Goal: Task Accomplishment & Management: Manage account settings

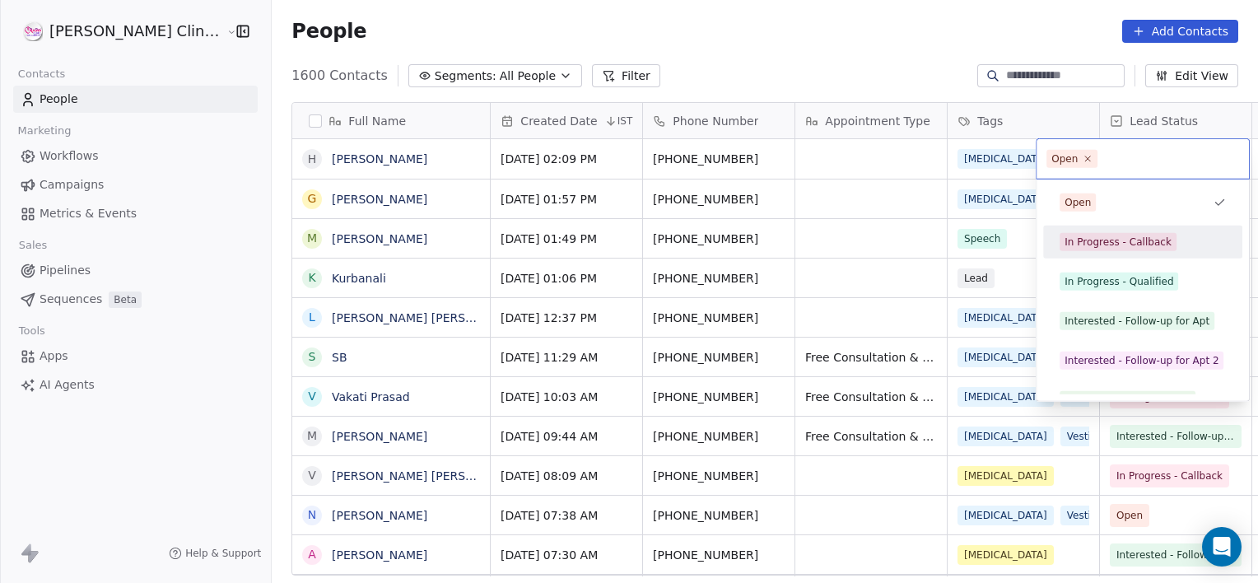
click at [1111, 239] on div "In Progress - Callback" at bounding box center [1117, 242] width 107 height 15
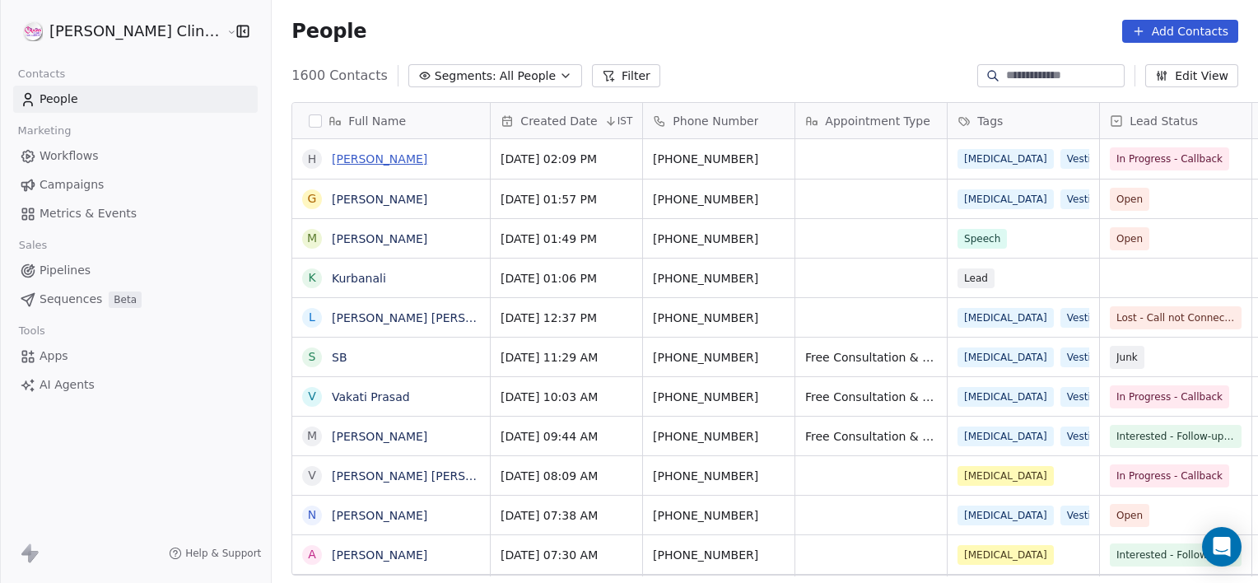
click at [335, 158] on link "[PERSON_NAME]" at bounding box center [379, 158] width 95 height 13
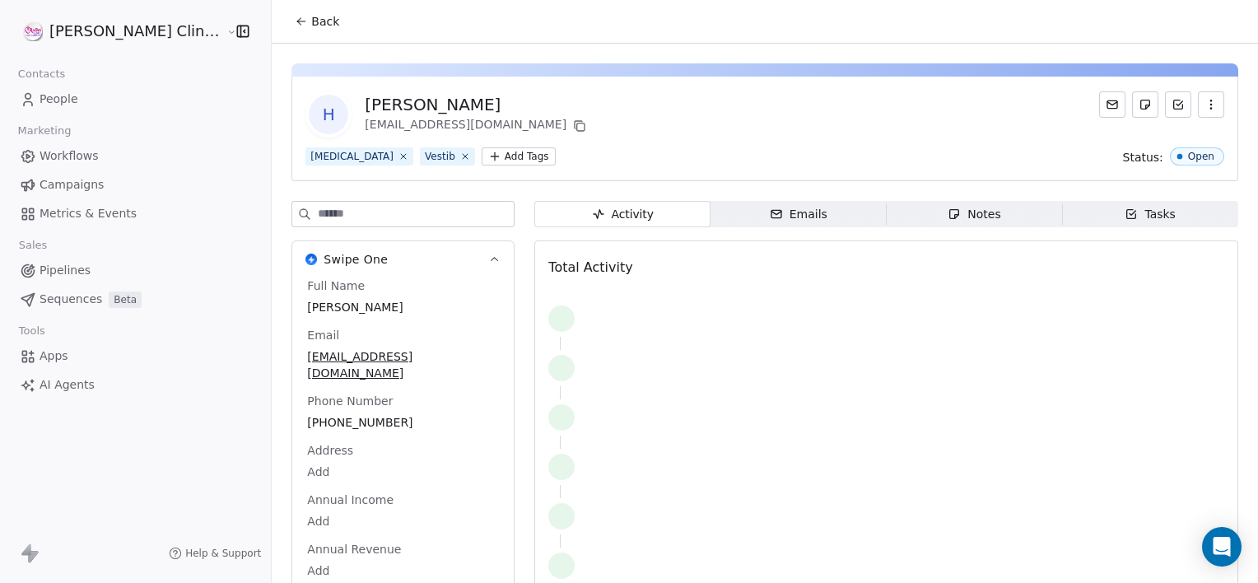
click at [980, 206] on span "Notes Notes" at bounding box center [974, 214] width 176 height 26
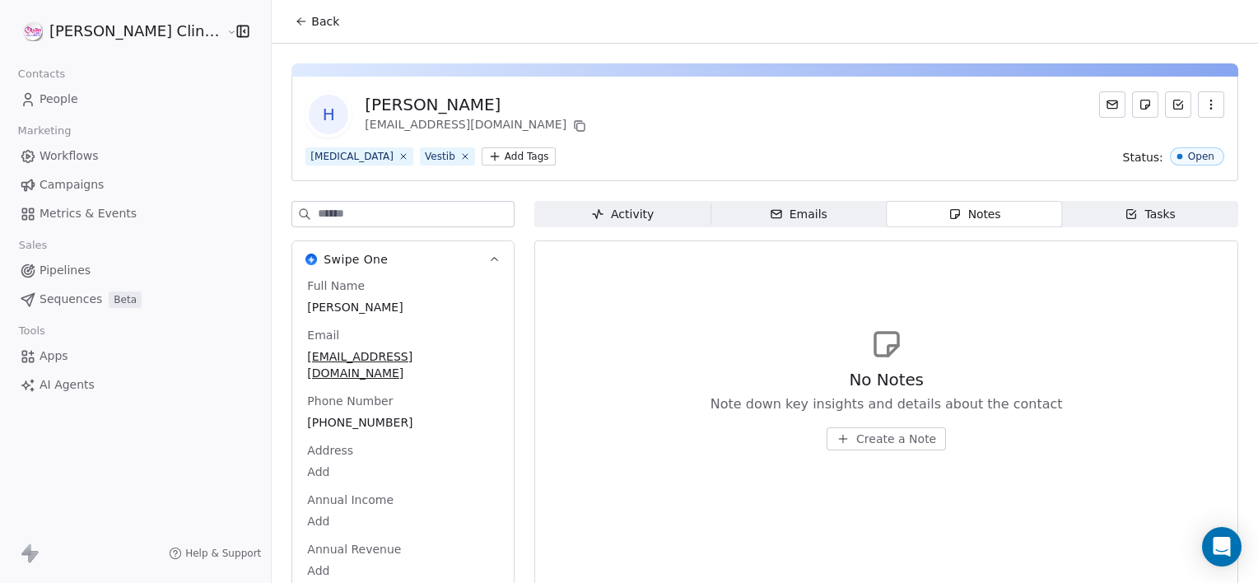
click at [295, 22] on icon at bounding box center [301, 21] width 13 height 13
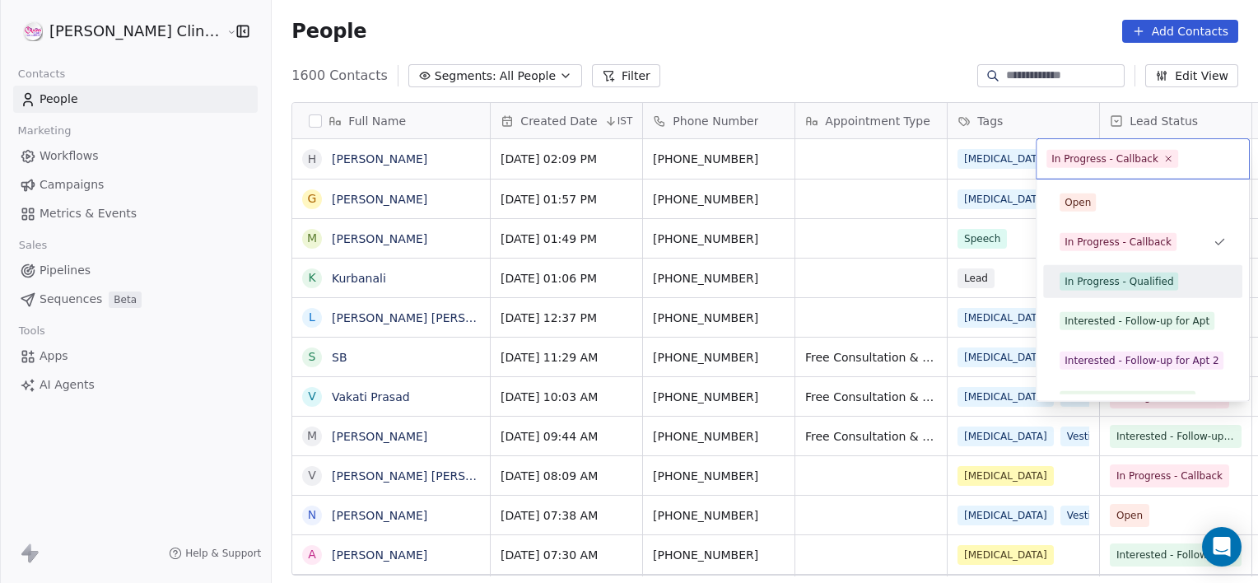
click at [1104, 278] on div "In Progress - Qualified" at bounding box center [1118, 281] width 109 height 15
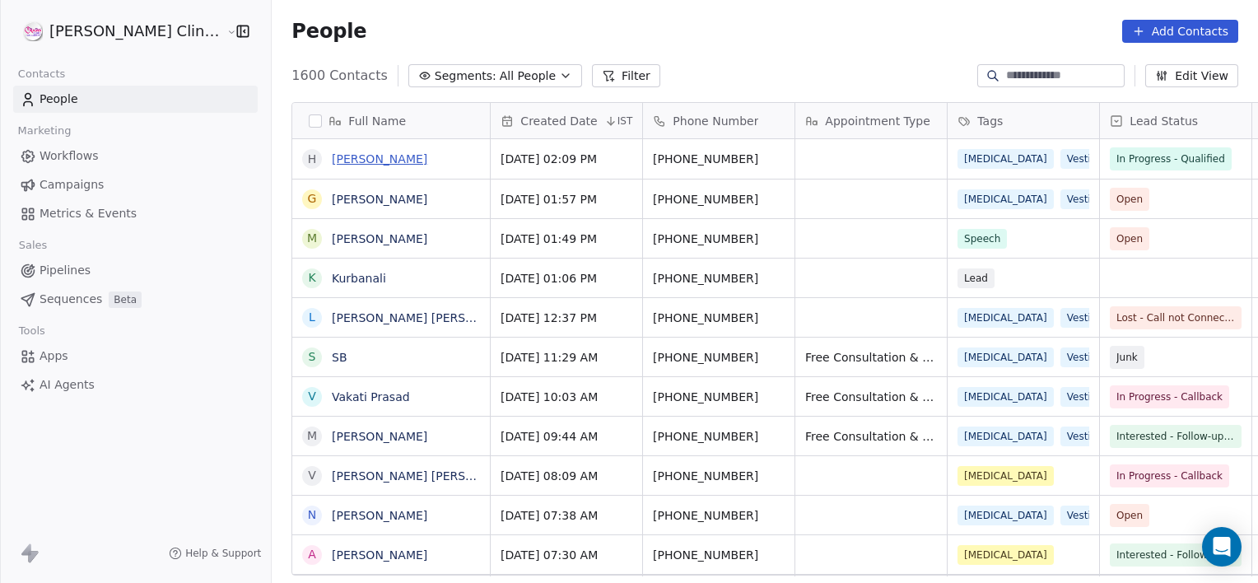
click at [332, 152] on link "[PERSON_NAME]" at bounding box center [379, 158] width 95 height 13
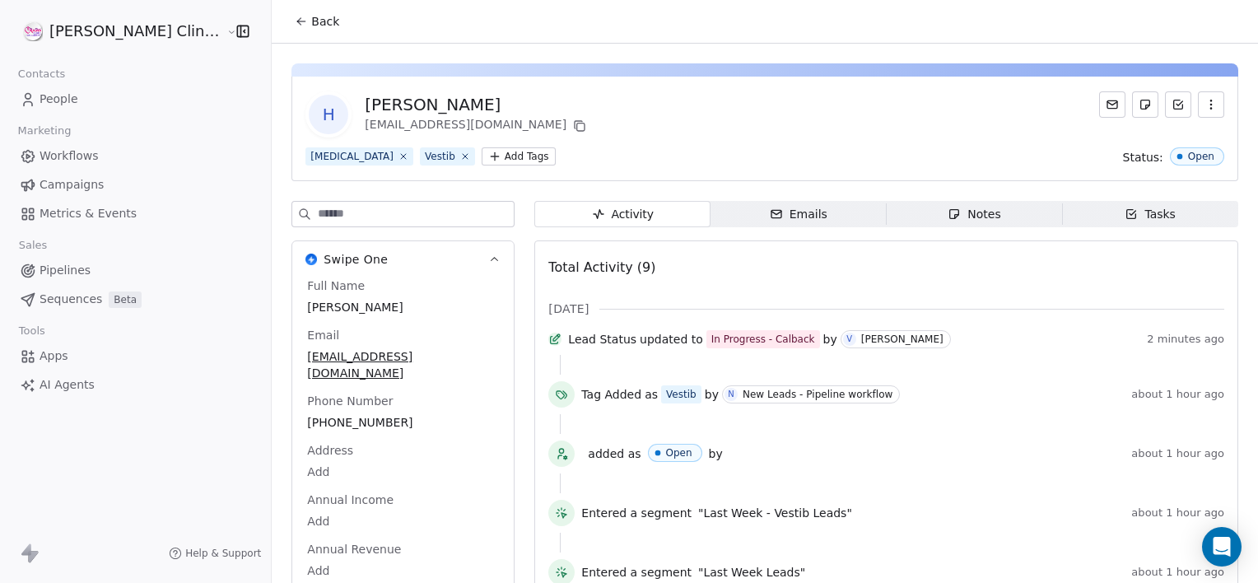
click at [923, 224] on span "Notes Notes" at bounding box center [974, 214] width 176 height 26
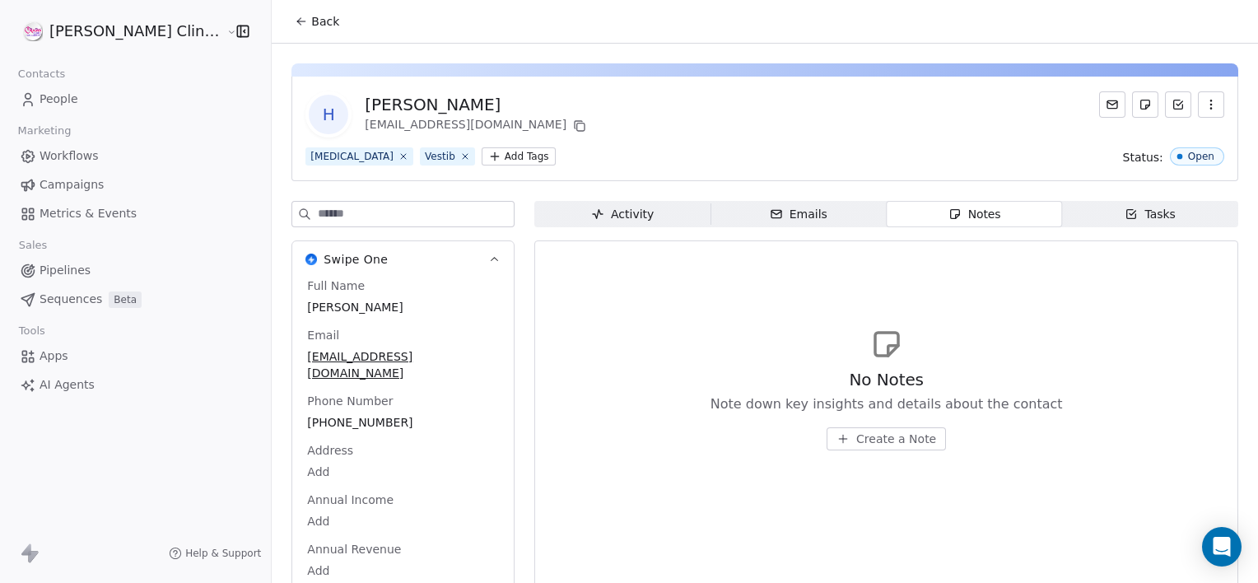
click at [856, 447] on button "Create a Note" at bounding box center [885, 438] width 119 height 23
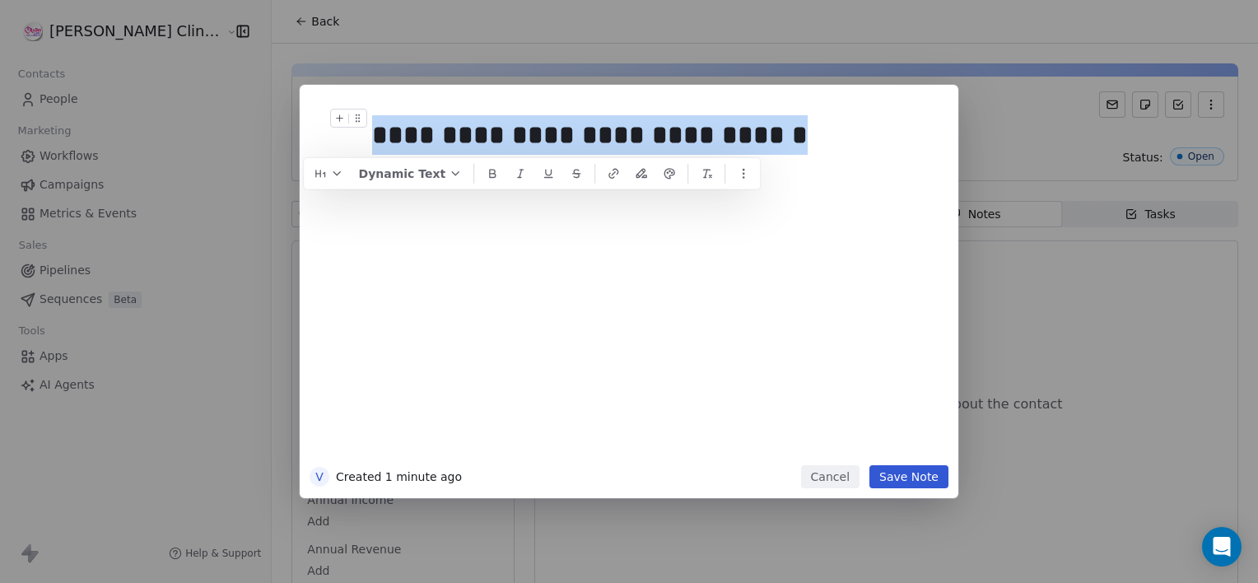
drag, startPoint x: 775, startPoint y: 145, endPoint x: 365, endPoint y: 131, distance: 410.9
click at [372, 131] on div "**********" at bounding box center [653, 135] width 563 height 53
copy div "**********"
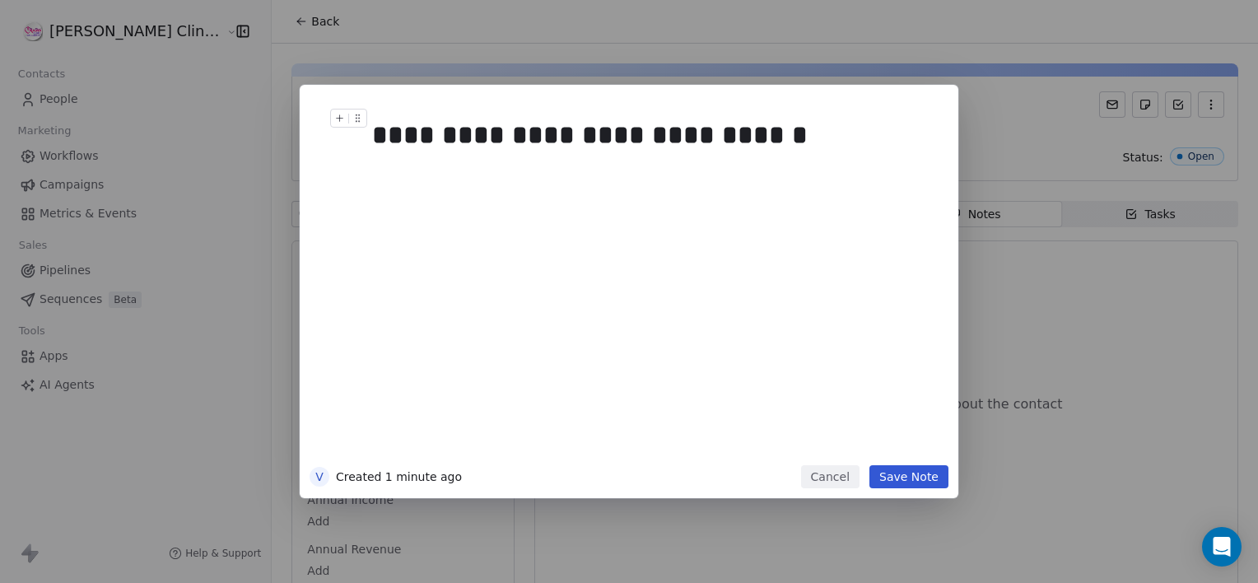
click at [926, 474] on button "Save Note" at bounding box center [908, 476] width 79 height 23
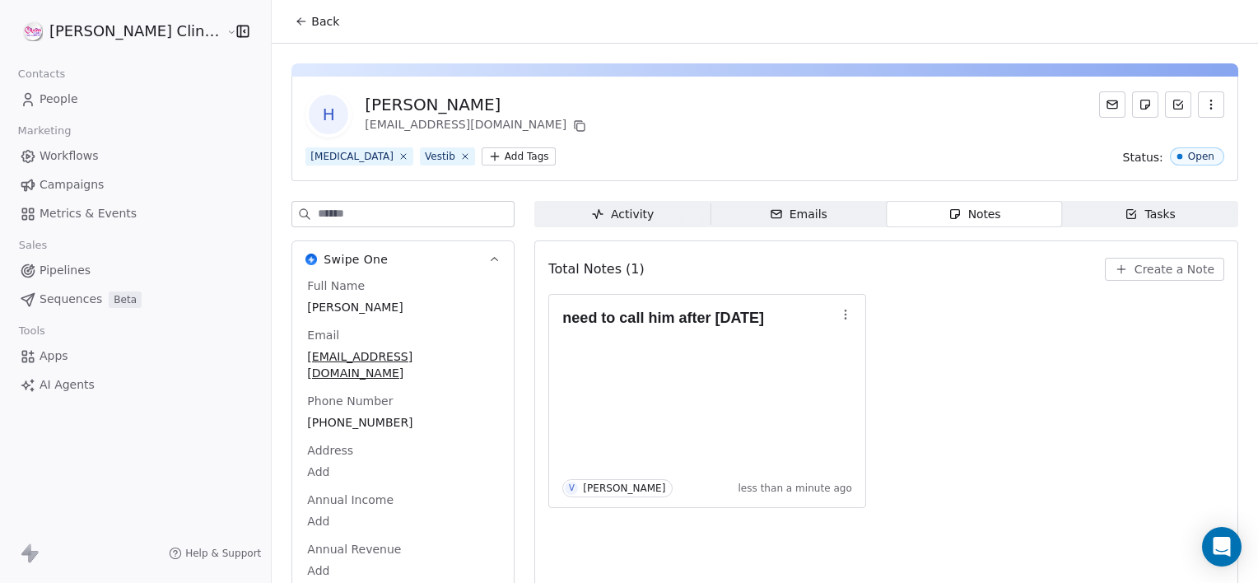
click at [1108, 218] on span "Tasks Tasks" at bounding box center [1150, 214] width 176 height 26
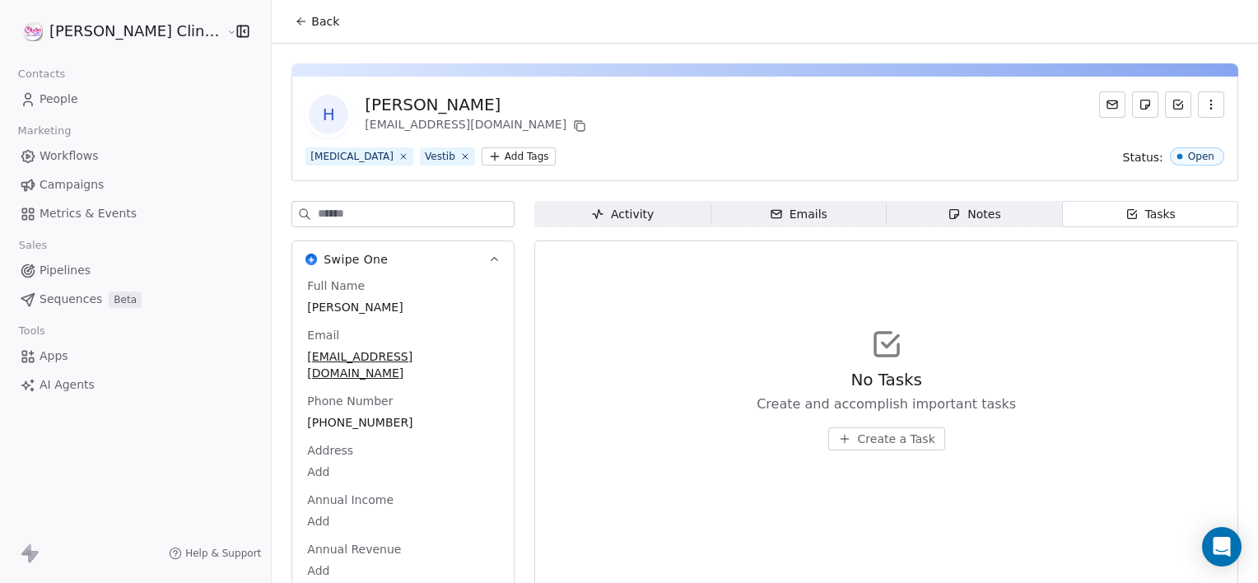
click at [858, 441] on span "Create a Task" at bounding box center [896, 438] width 77 height 16
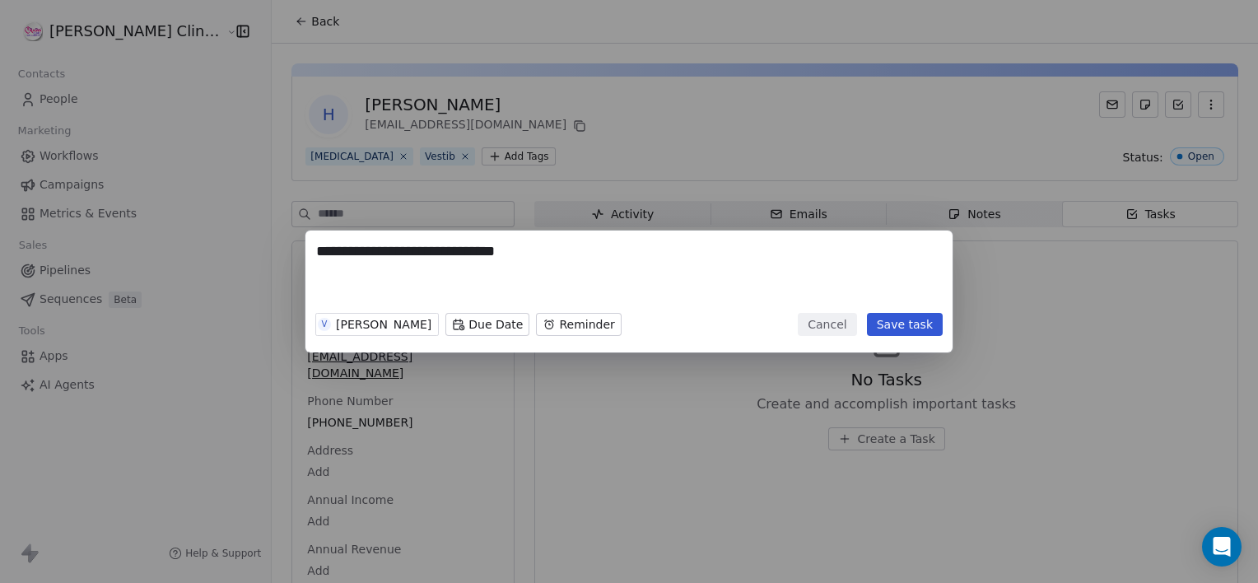
type textarea "**********"
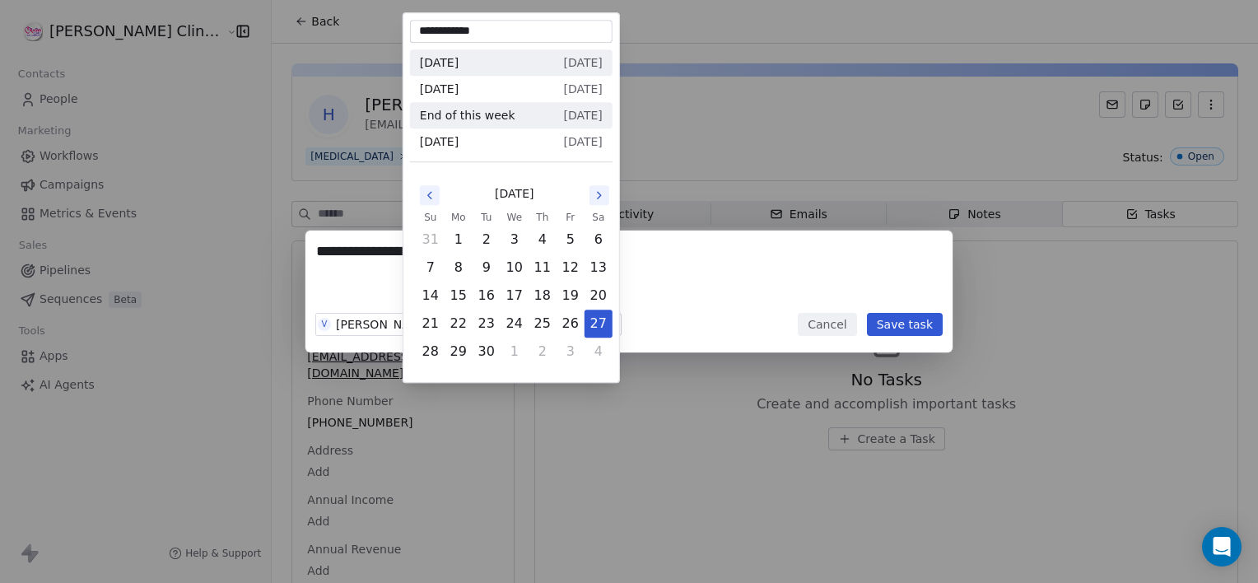
click at [446, 323] on body "**********" at bounding box center [629, 291] width 1258 height 583
click at [564, 342] on button "3" at bounding box center [570, 351] width 26 height 26
type input "**********"
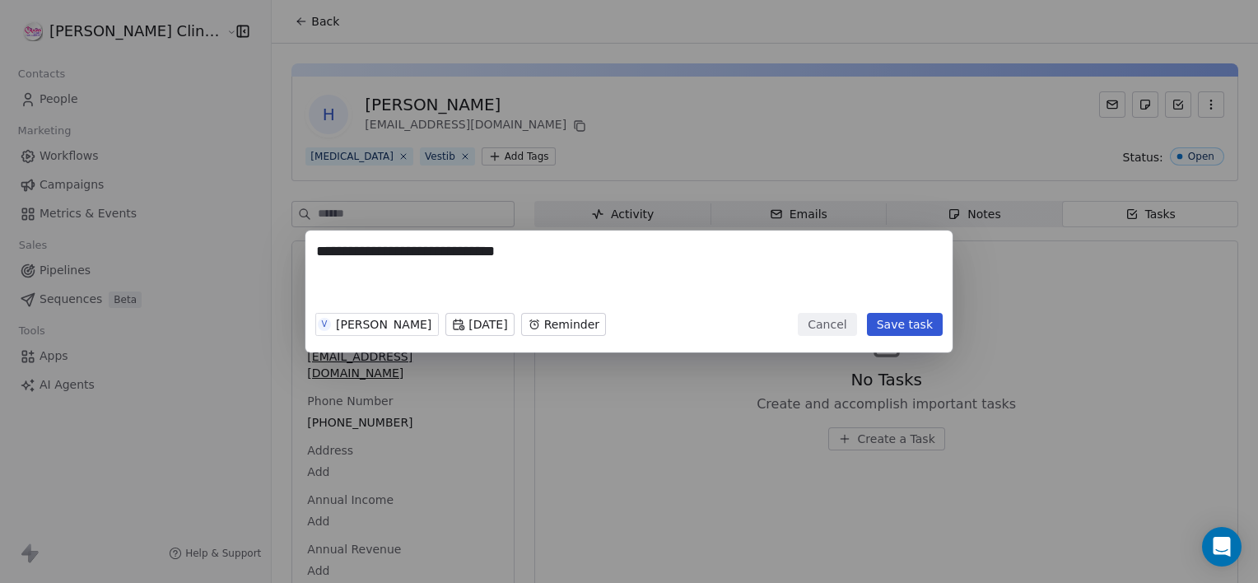
click at [593, 320] on body "**********" at bounding box center [629, 291] width 1258 height 583
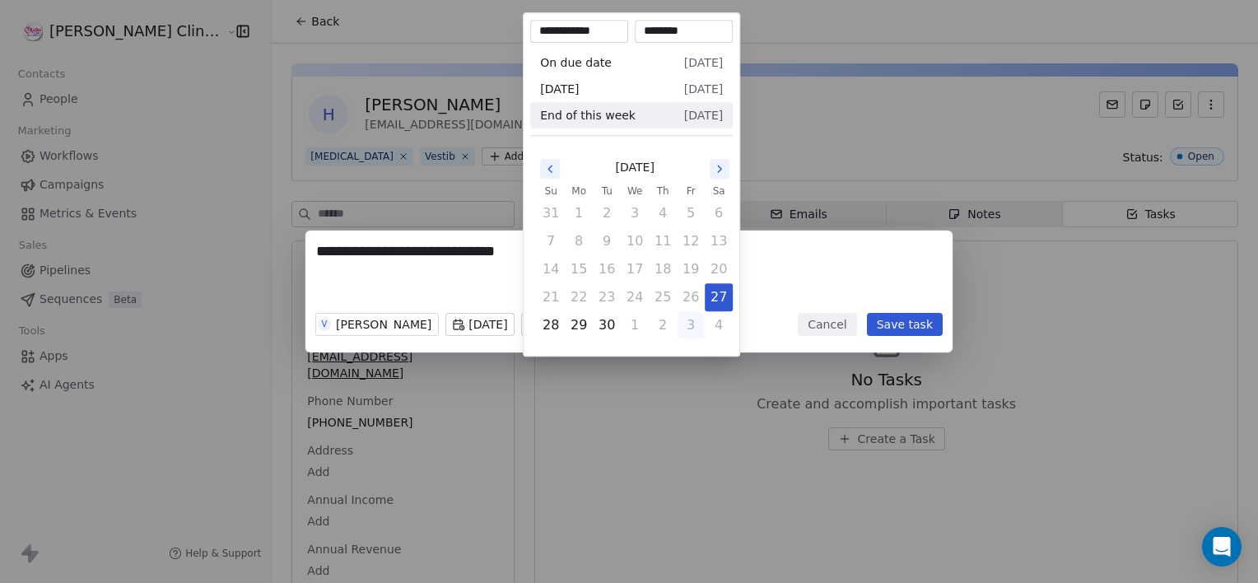
click at [695, 314] on button "3" at bounding box center [690, 325] width 26 height 26
type input "**********"
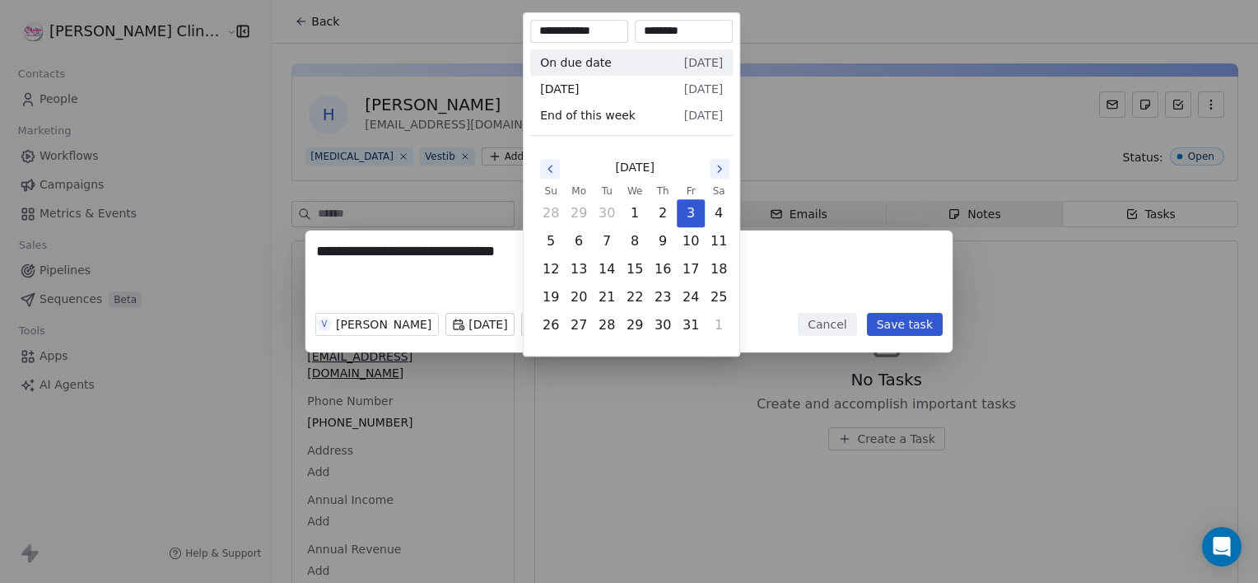
click at [758, 428] on div "**********" at bounding box center [629, 291] width 1258 height 583
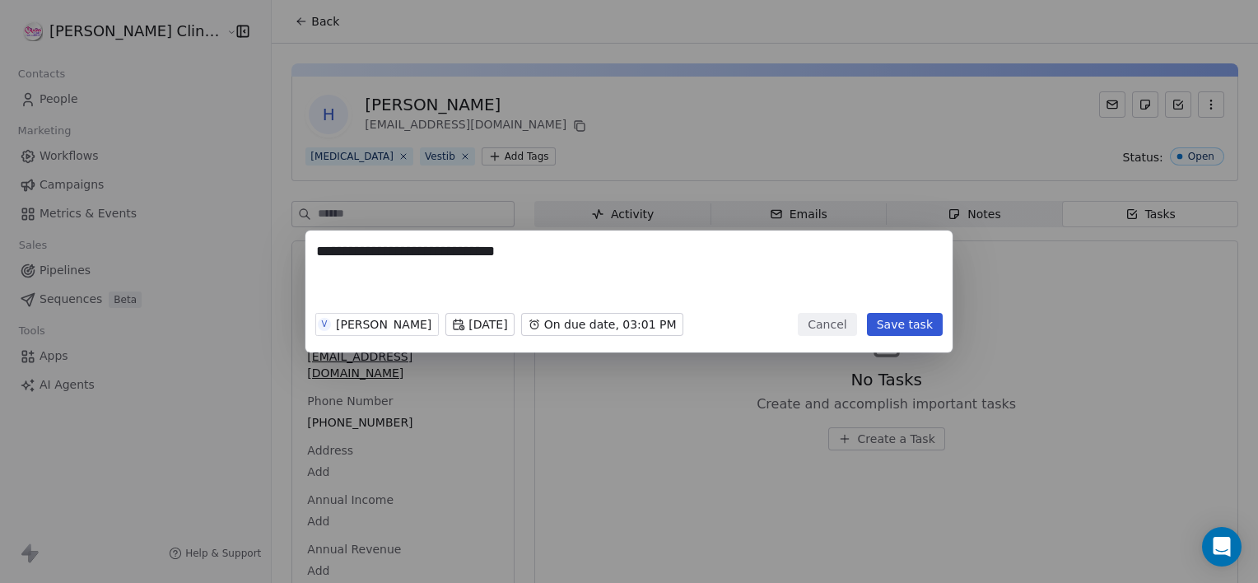
click at [905, 323] on button "Save task" at bounding box center [905, 324] width 76 height 23
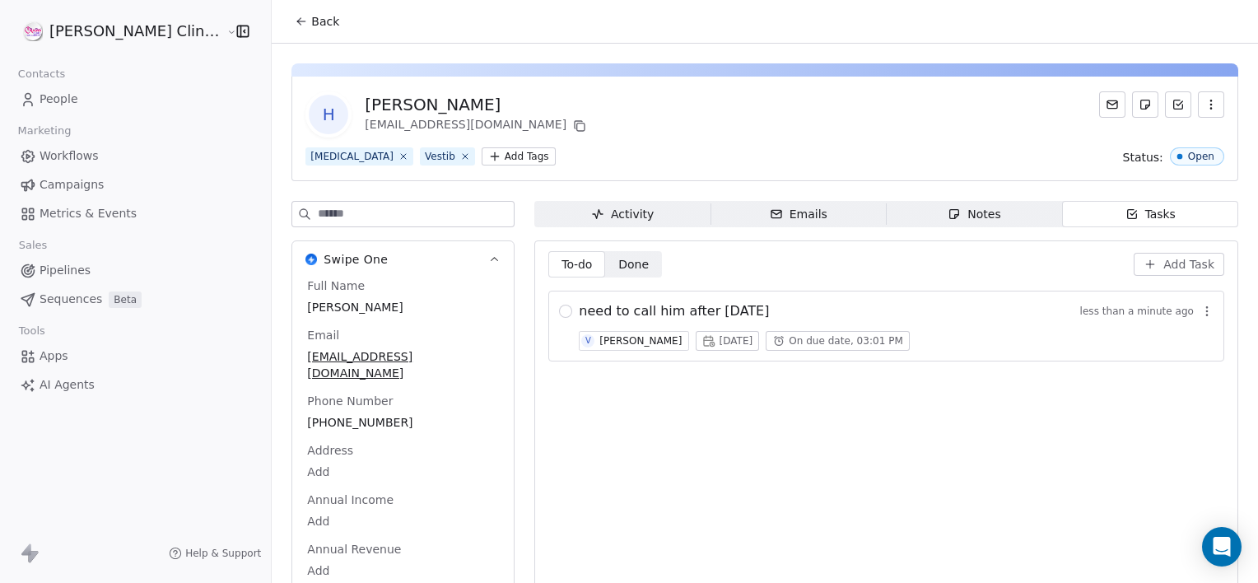
click at [311, 21] on span "Back" at bounding box center [325, 21] width 28 height 16
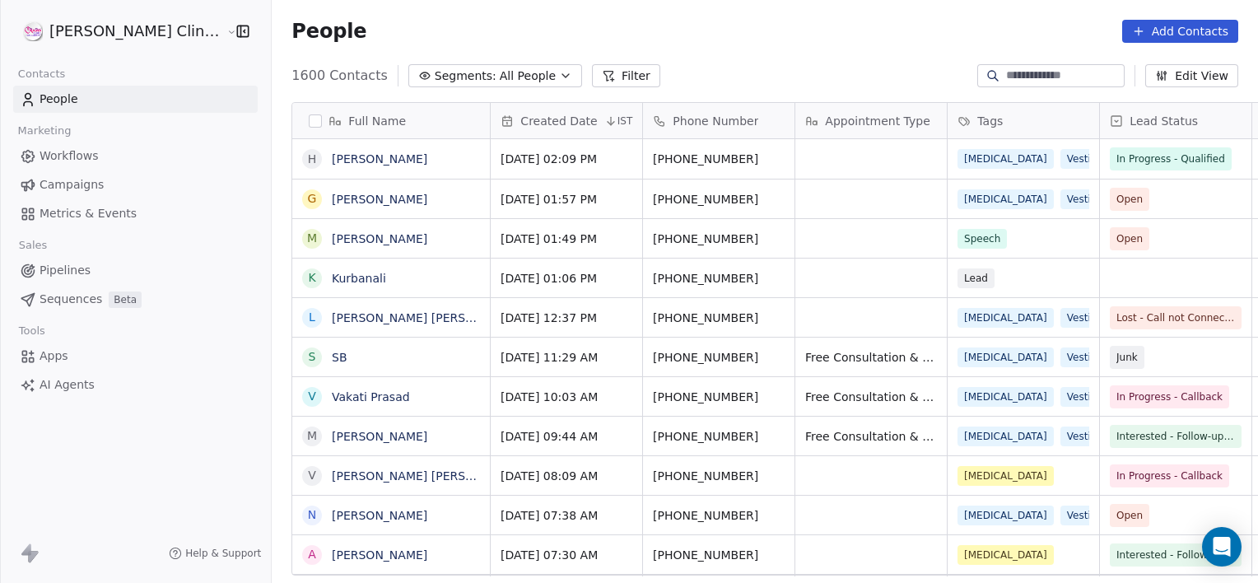
scroll to position [500, 1022]
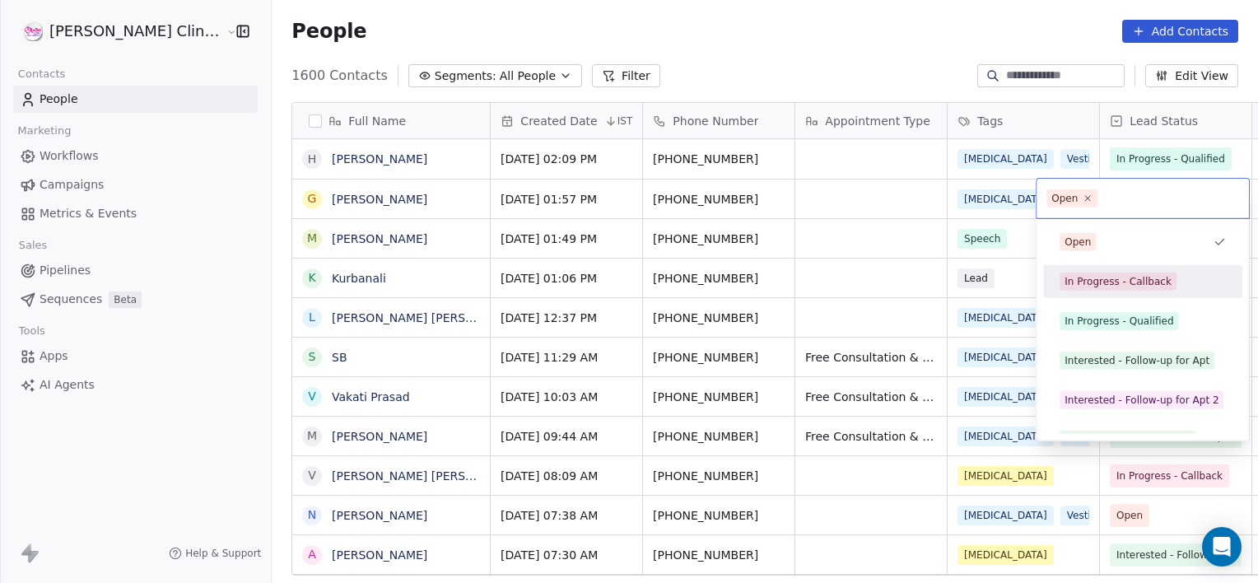
click at [1055, 286] on div "In Progress - Callback" at bounding box center [1142, 281] width 186 height 26
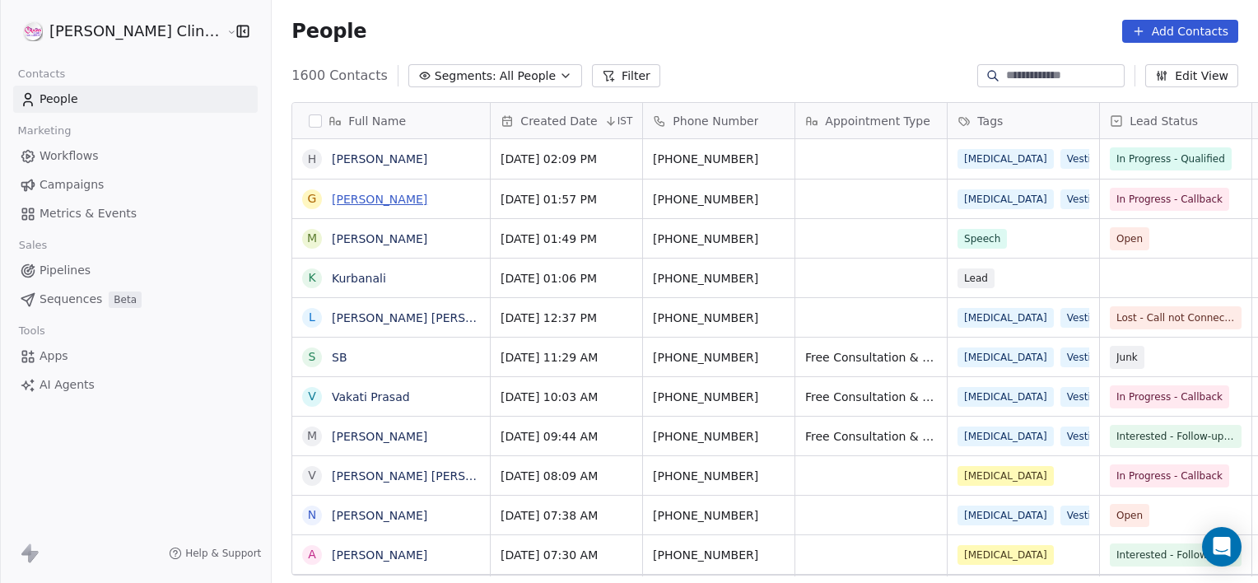
click at [332, 202] on link "[PERSON_NAME]" at bounding box center [379, 199] width 95 height 13
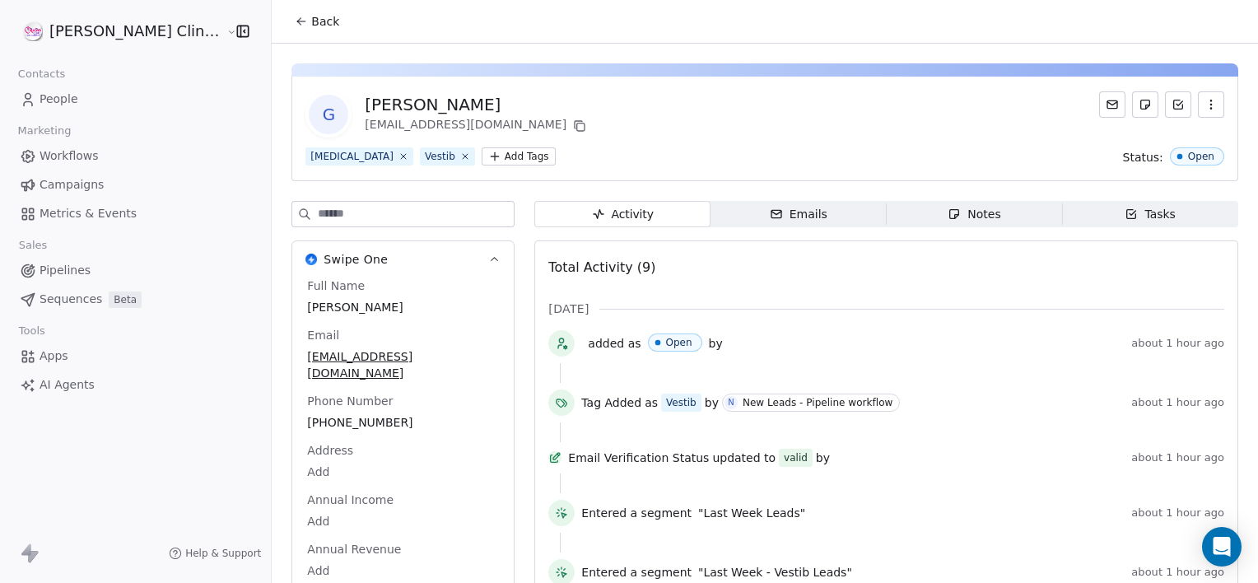
click at [311, 24] on span "Back" at bounding box center [325, 21] width 28 height 16
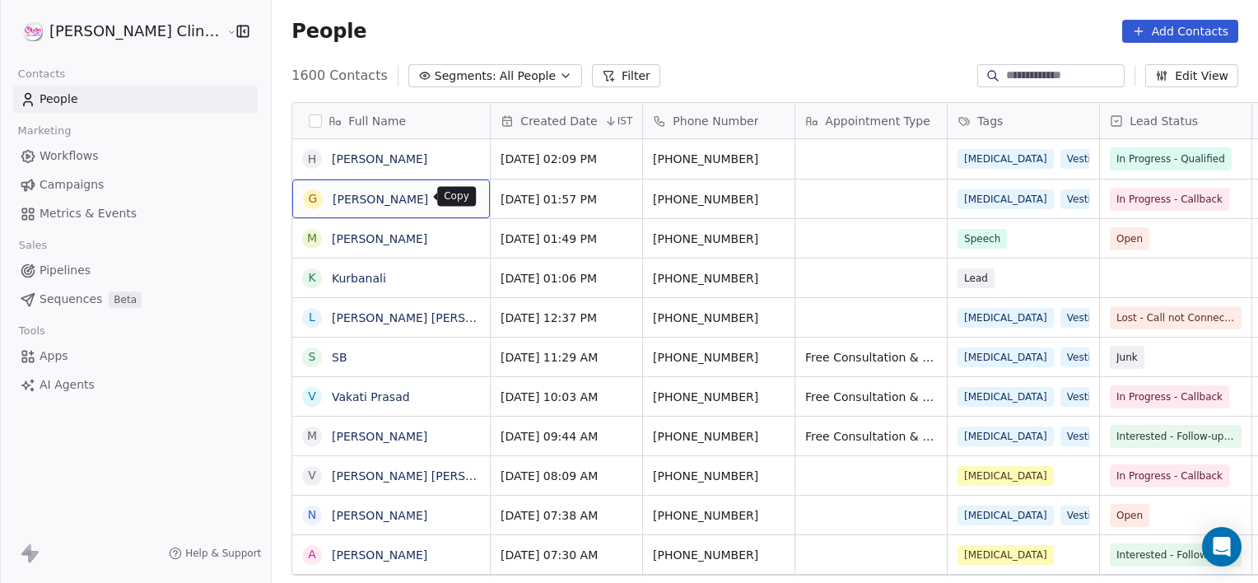
click at [463, 194] on icon "grid" at bounding box center [469, 196] width 13 height 13
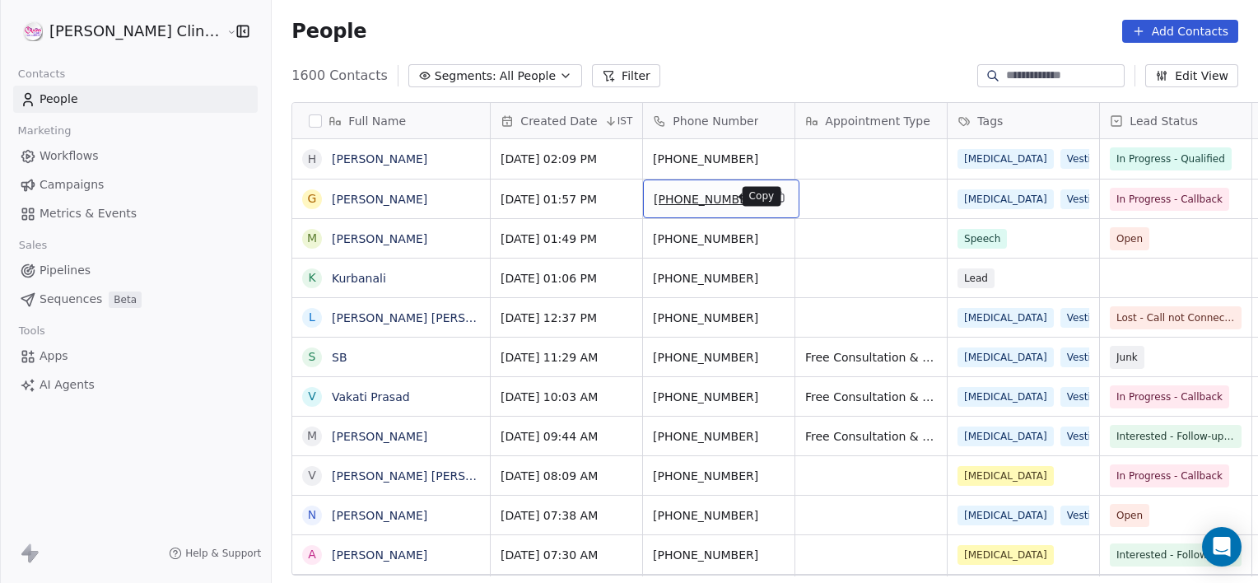
click at [773, 196] on icon "grid" at bounding box center [779, 196] width 13 height 13
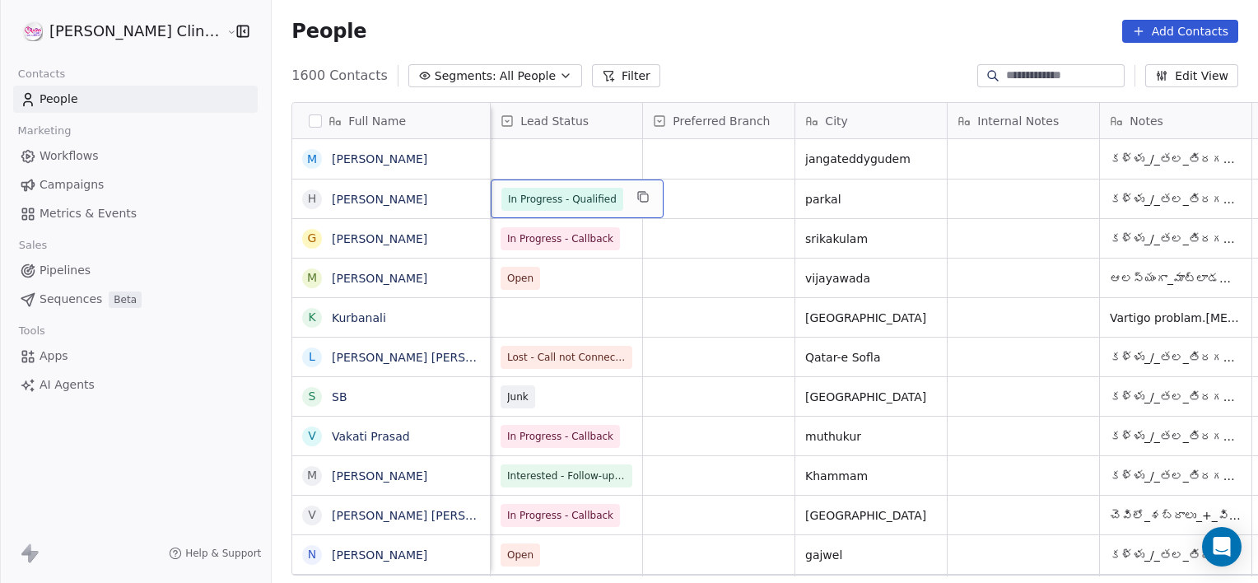
scroll to position [0, 305]
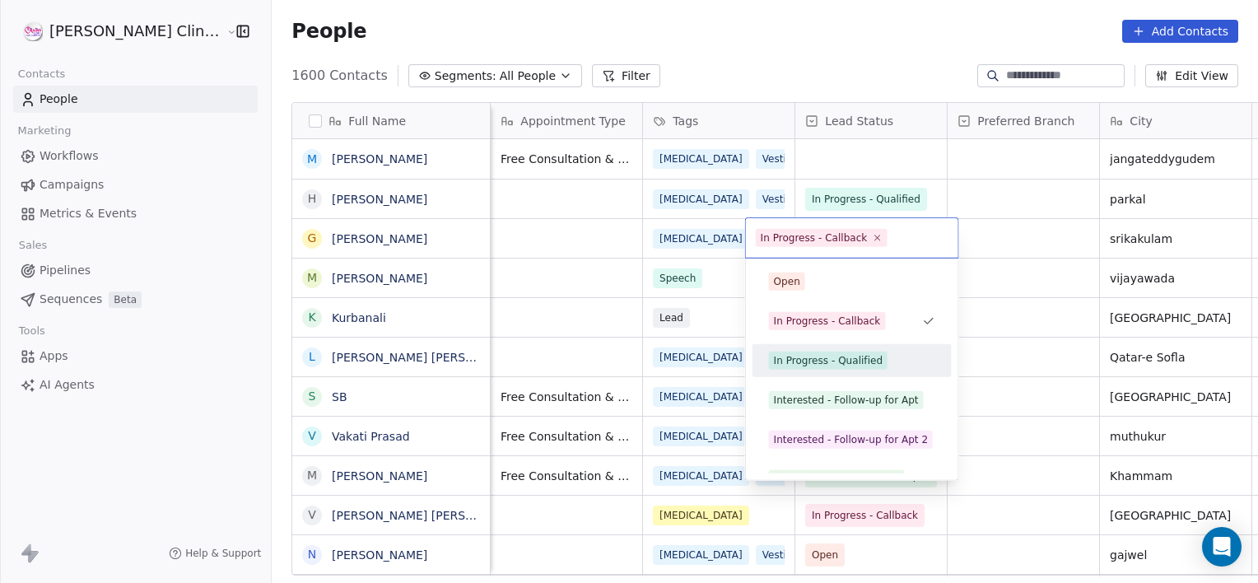
click at [792, 349] on div "In Progress - Qualified" at bounding box center [852, 360] width 186 height 26
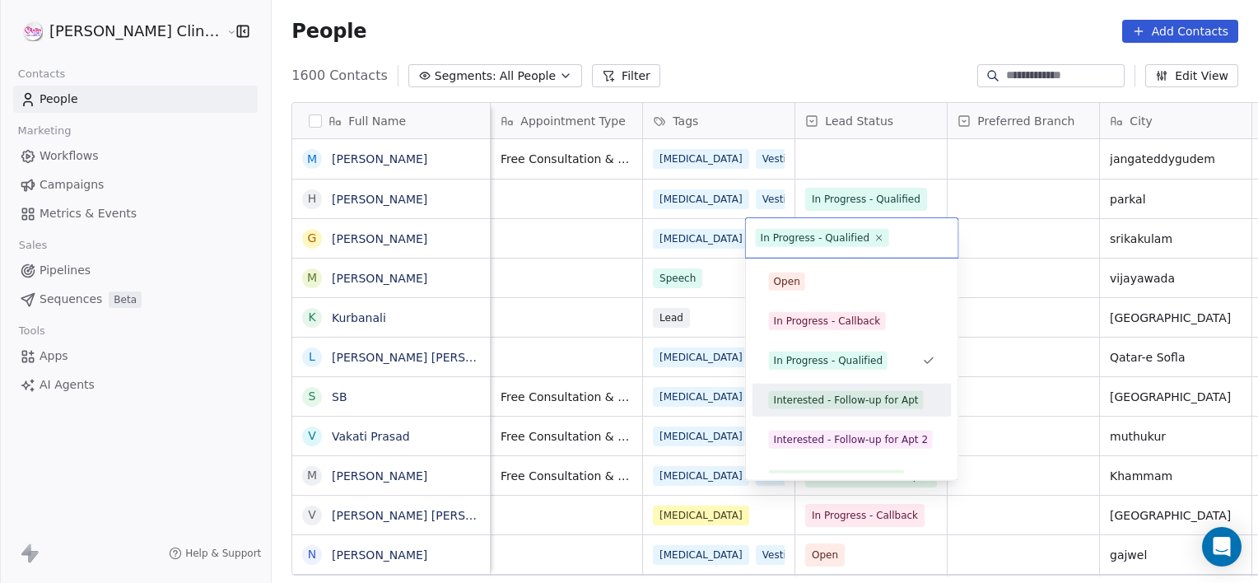
click at [775, 411] on div "Interested - Follow-up for Apt" at bounding box center [852, 400] width 186 height 26
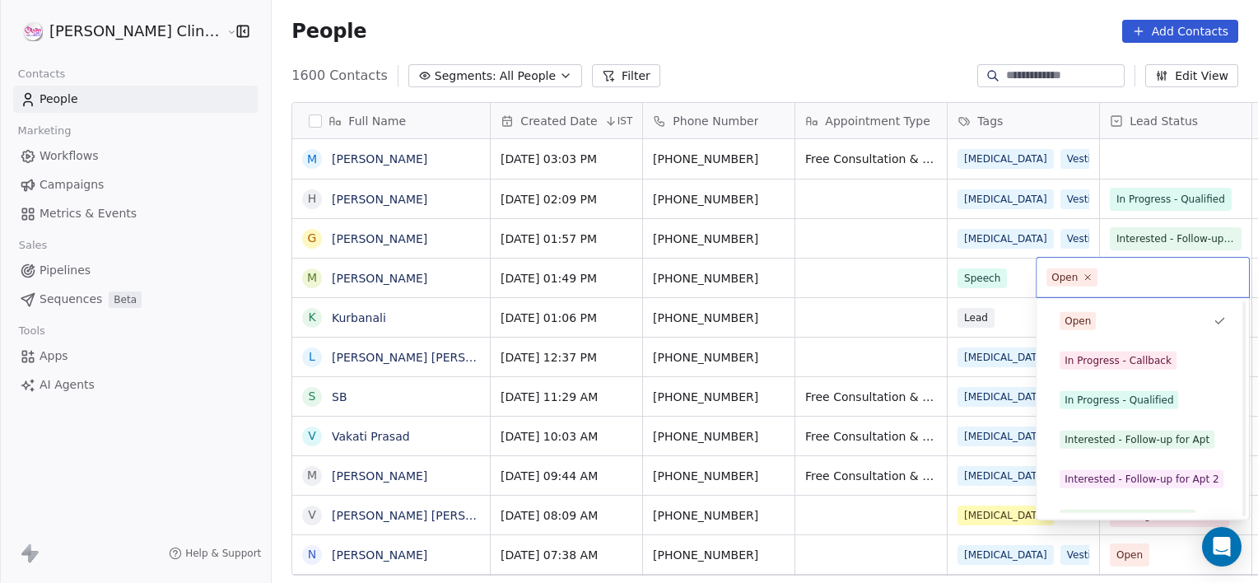
scroll to position [220, 0]
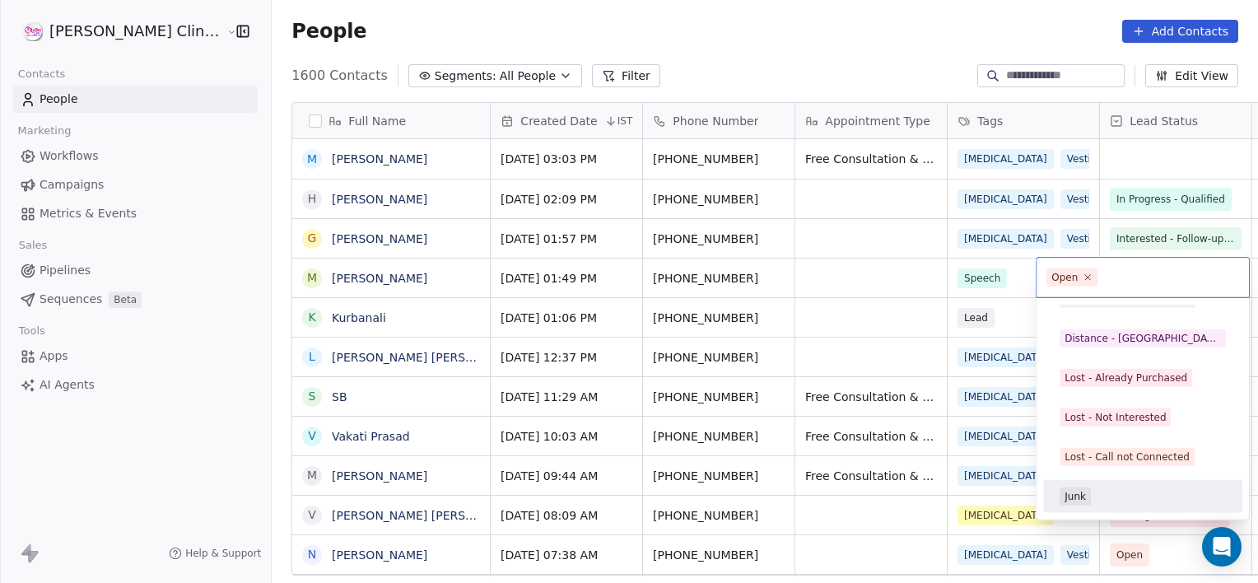
click at [1090, 509] on div "Junk" at bounding box center [1142, 496] width 199 height 33
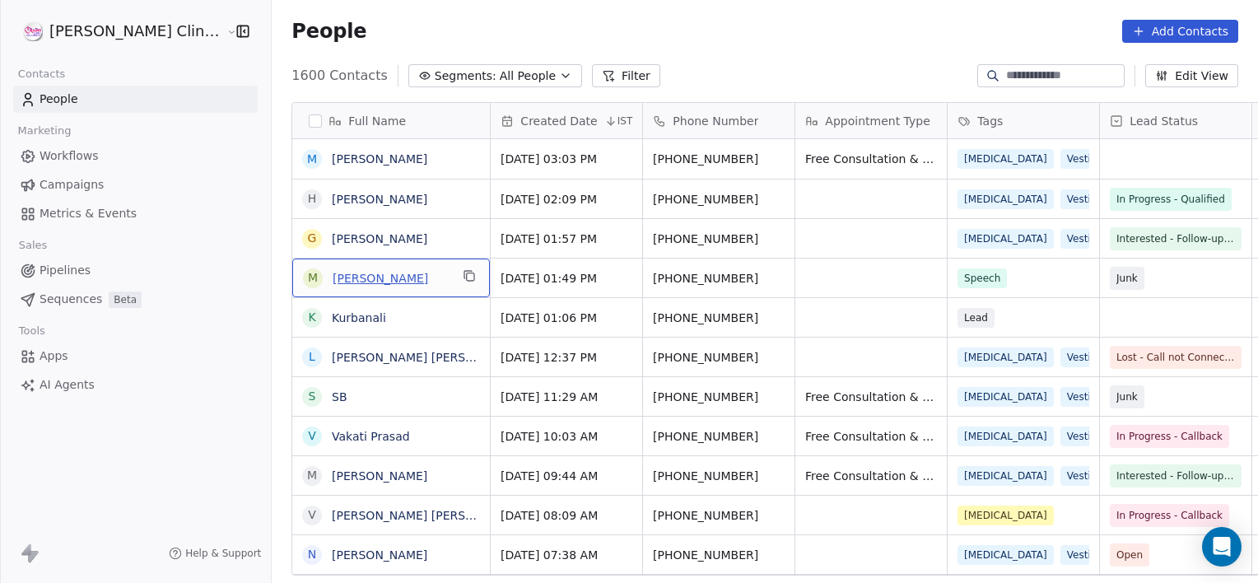
drag, startPoint x: 309, startPoint y: 286, endPoint x: 316, endPoint y: 279, distance: 9.3
click at [332, 279] on link "[PERSON_NAME]" at bounding box center [379, 278] width 95 height 13
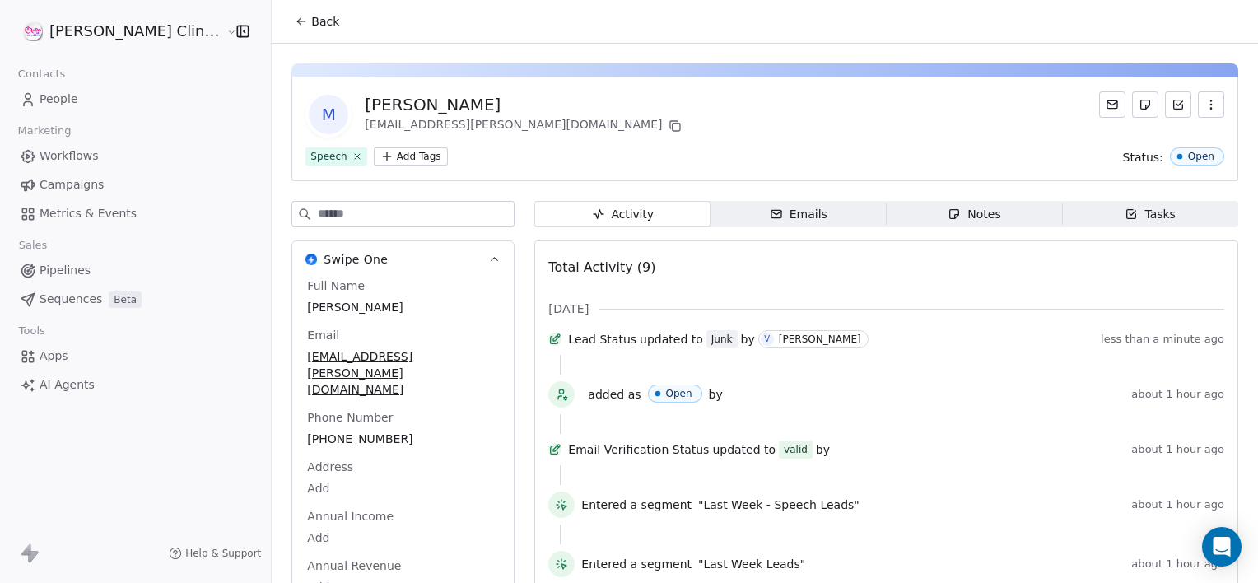
click at [947, 214] on div "Notes" at bounding box center [973, 214] width 53 height 17
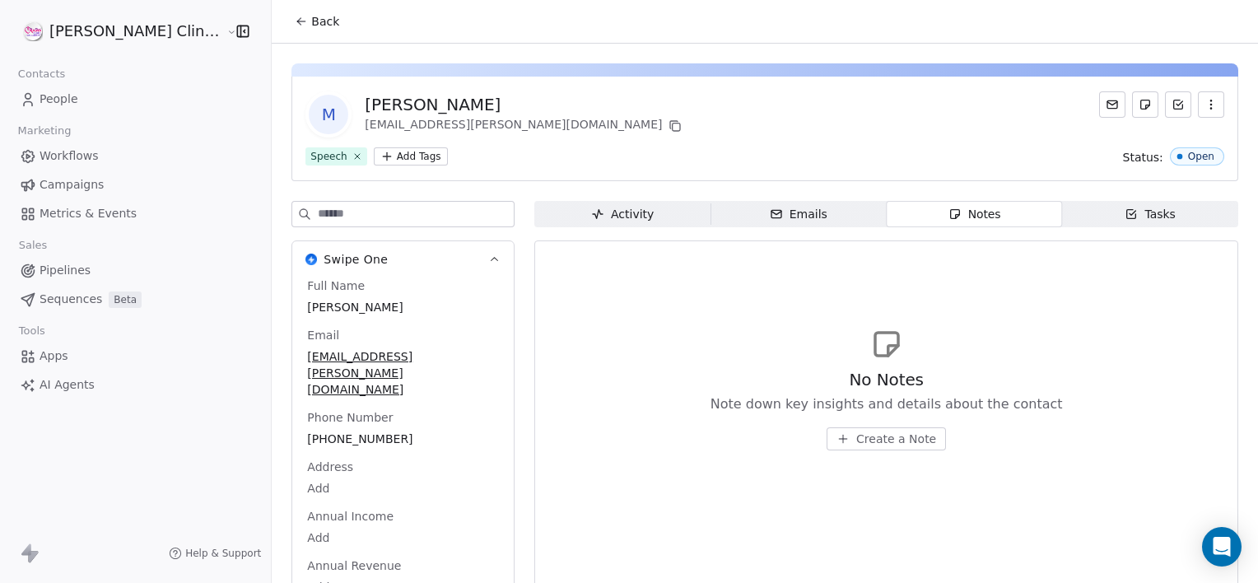
click at [870, 435] on span "Create a Note" at bounding box center [896, 438] width 80 height 16
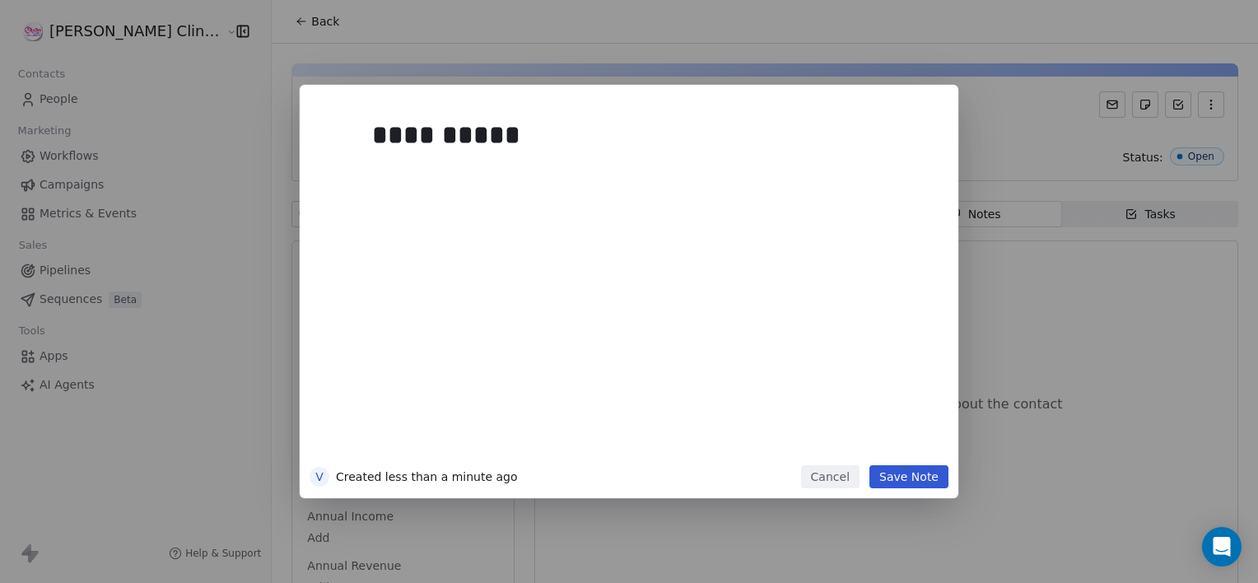
click at [925, 481] on button "Save Note" at bounding box center [908, 476] width 79 height 23
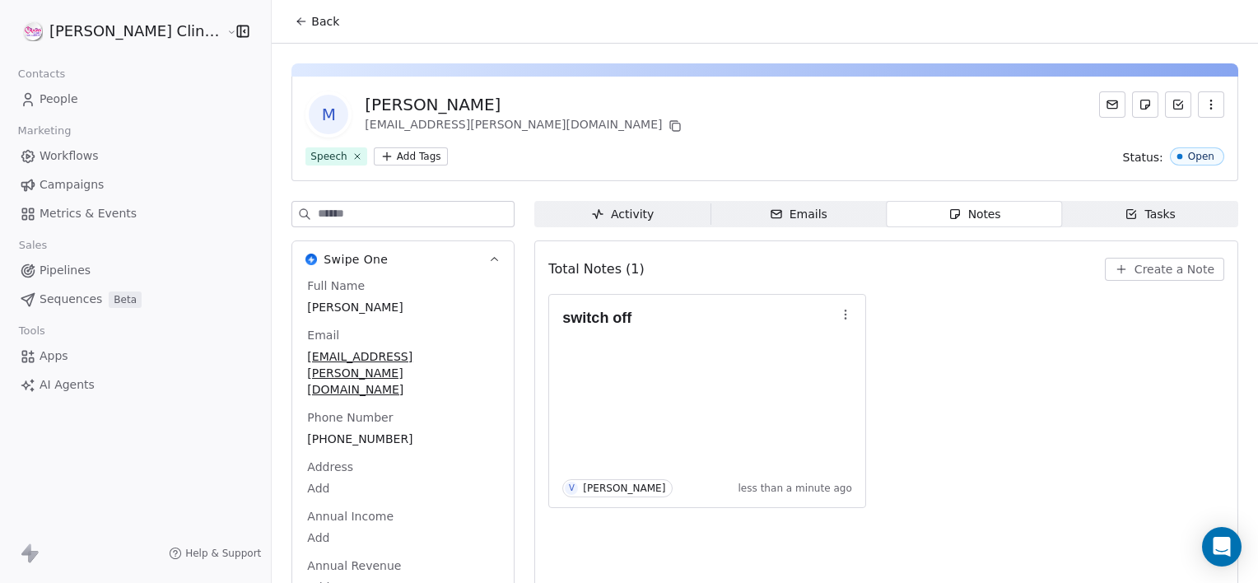
click at [285, 32] on button "Back" at bounding box center [317, 22] width 64 height 30
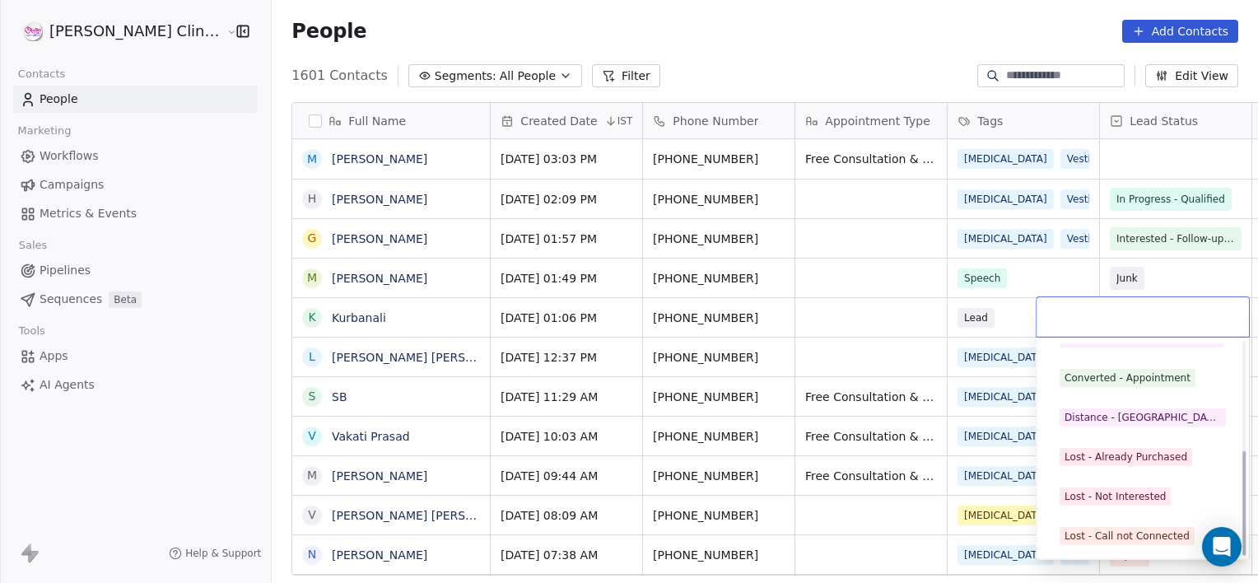
scroll to position [220, 0]
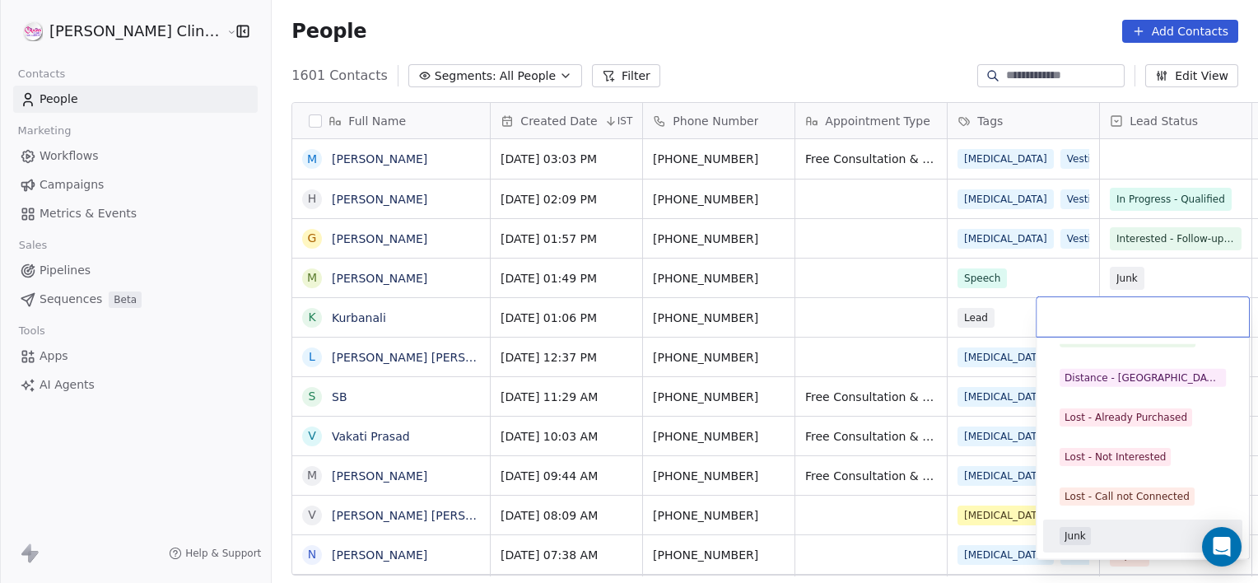
click at [1080, 537] on div "Junk" at bounding box center [1074, 535] width 21 height 15
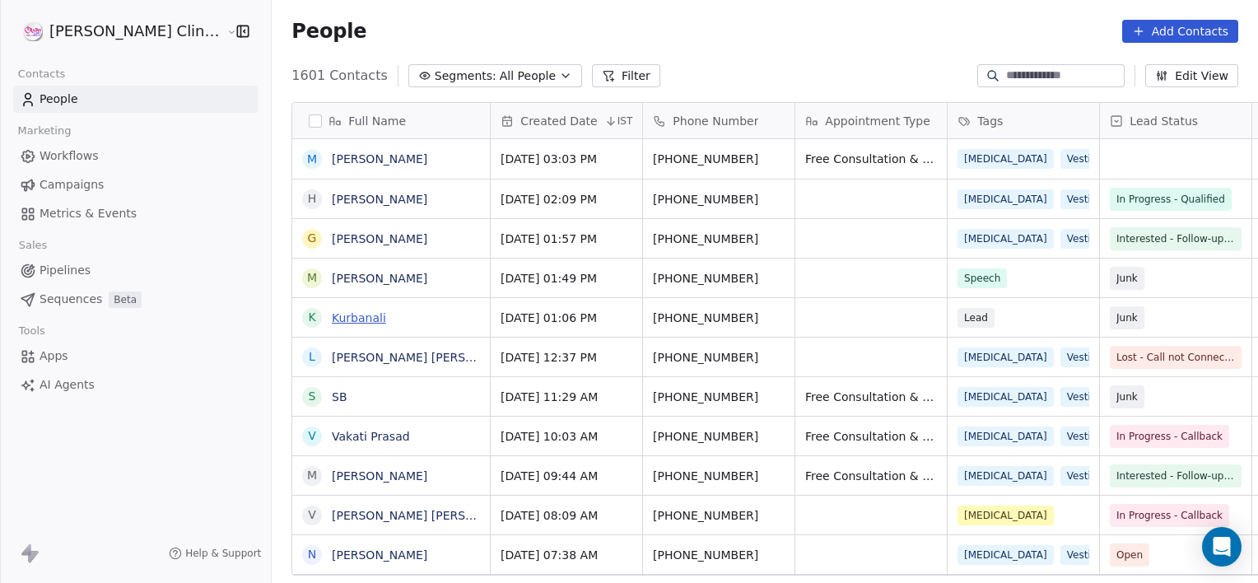
click at [332, 313] on link "Kurbanali" at bounding box center [359, 317] width 54 height 13
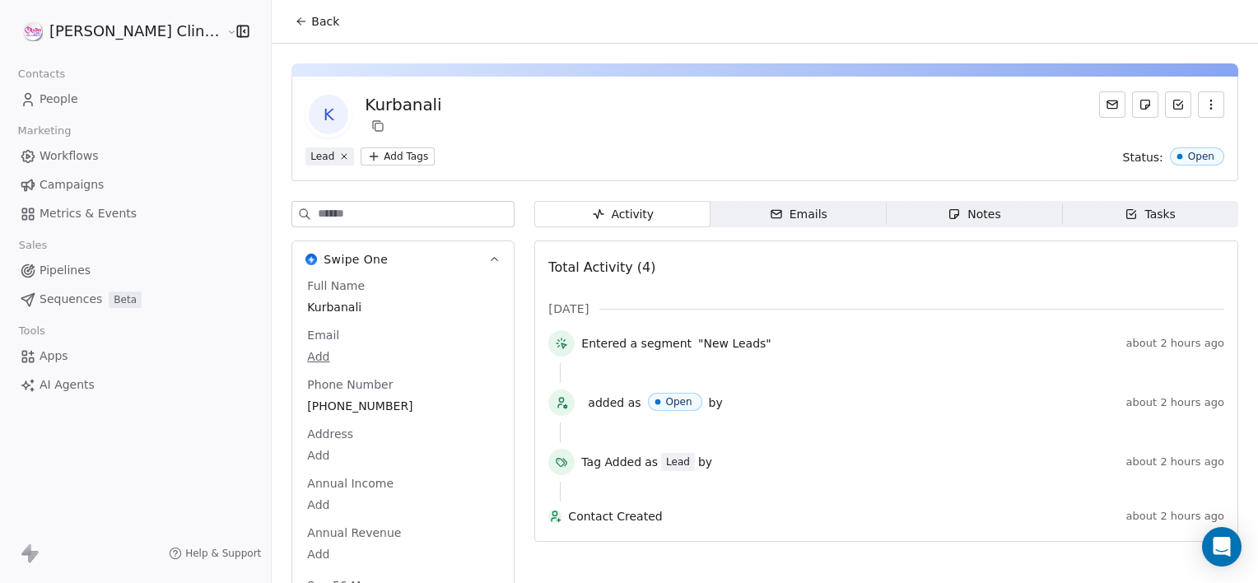
click at [950, 206] on div "Notes" at bounding box center [973, 214] width 53 height 17
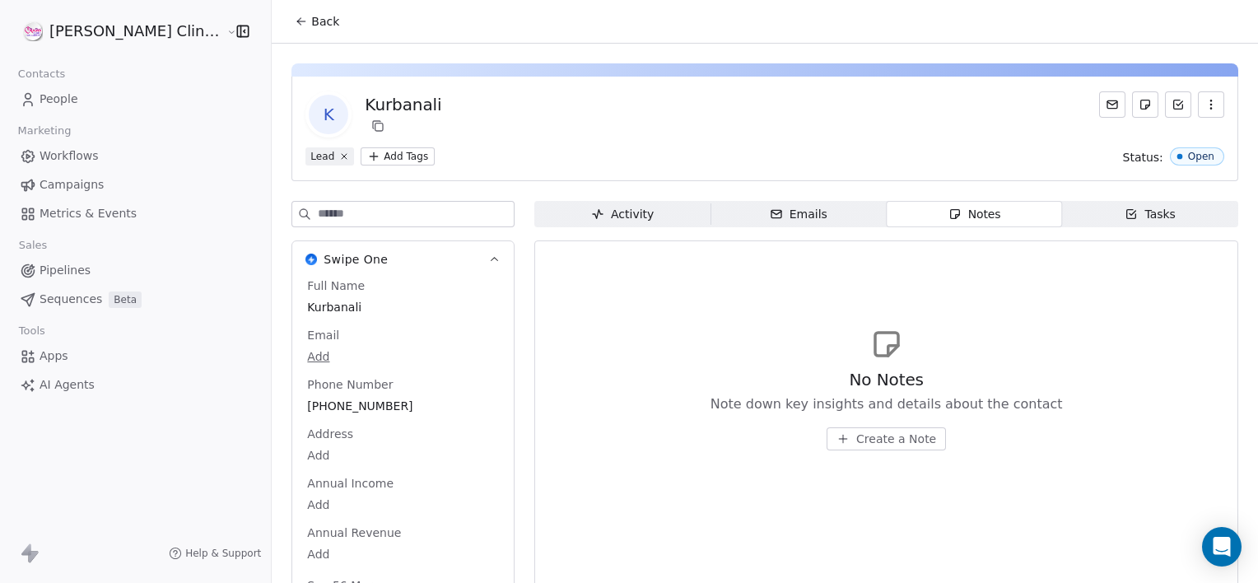
click at [871, 437] on span "Create a Note" at bounding box center [896, 438] width 80 height 16
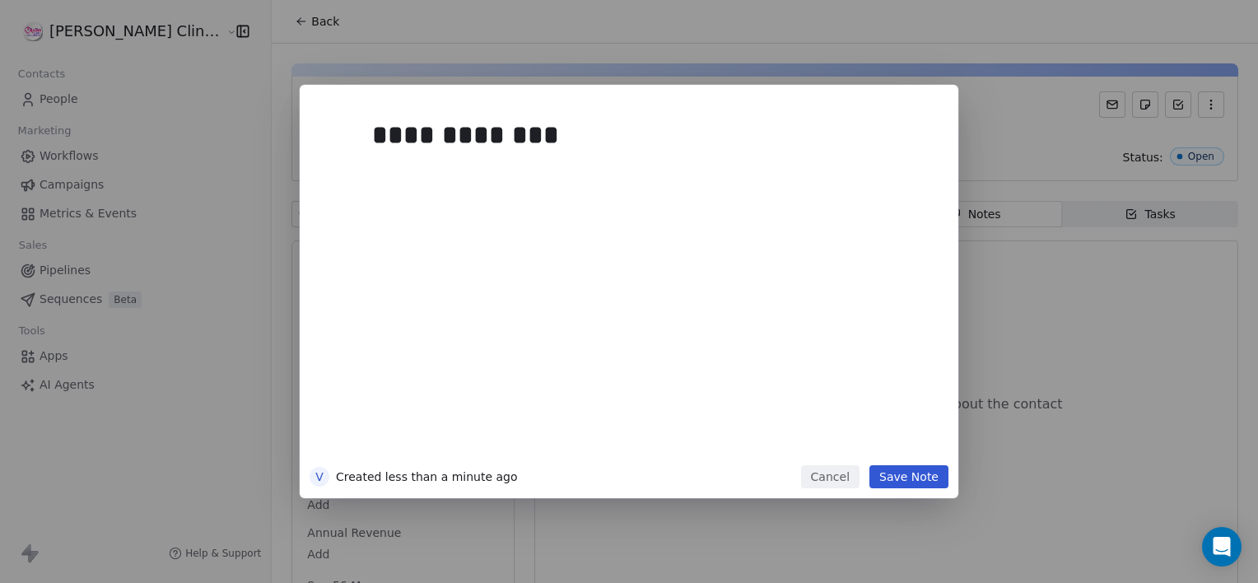
click at [906, 477] on button "Save Note" at bounding box center [908, 476] width 79 height 23
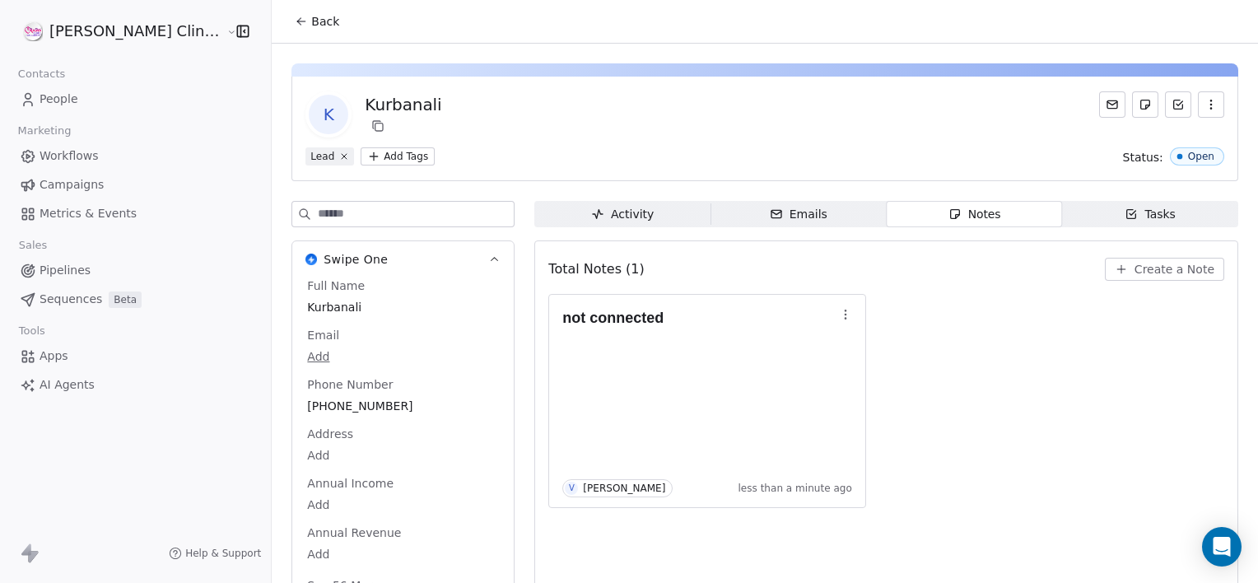
click at [311, 24] on span "Back" at bounding box center [325, 21] width 28 height 16
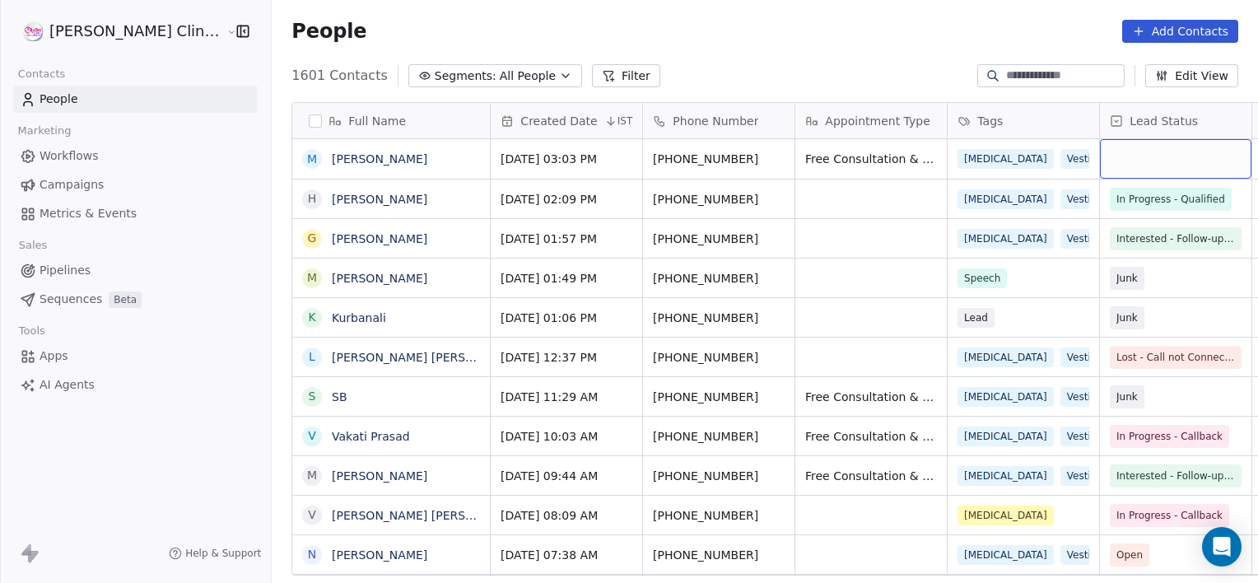
scroll to position [0, 130]
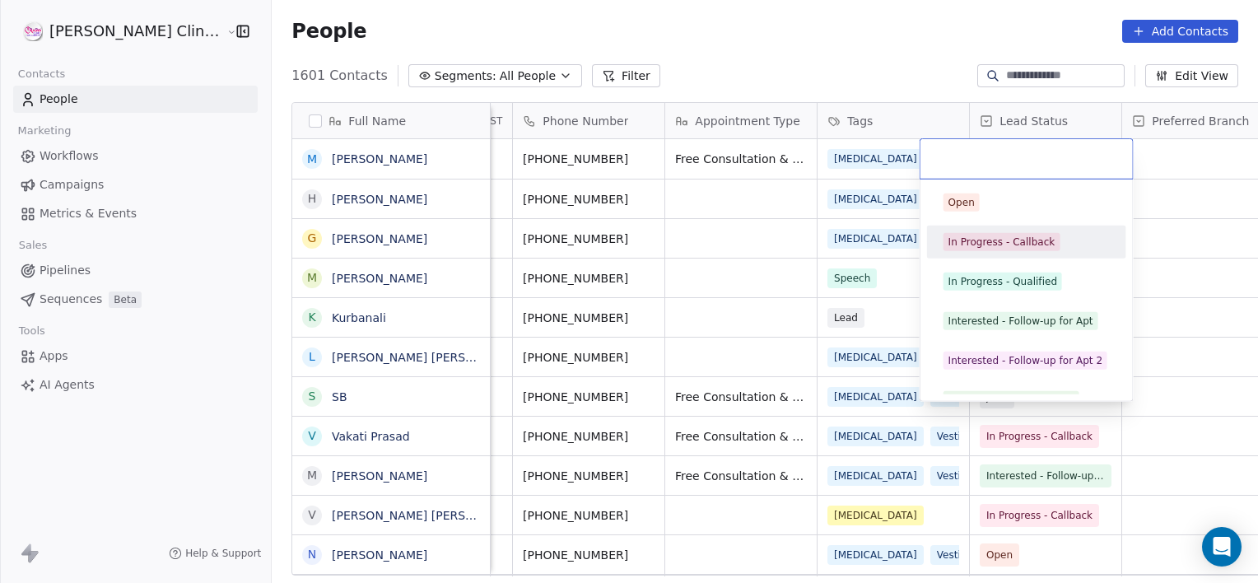
click at [974, 249] on span "In Progress - Callback" at bounding box center [1001, 242] width 117 height 18
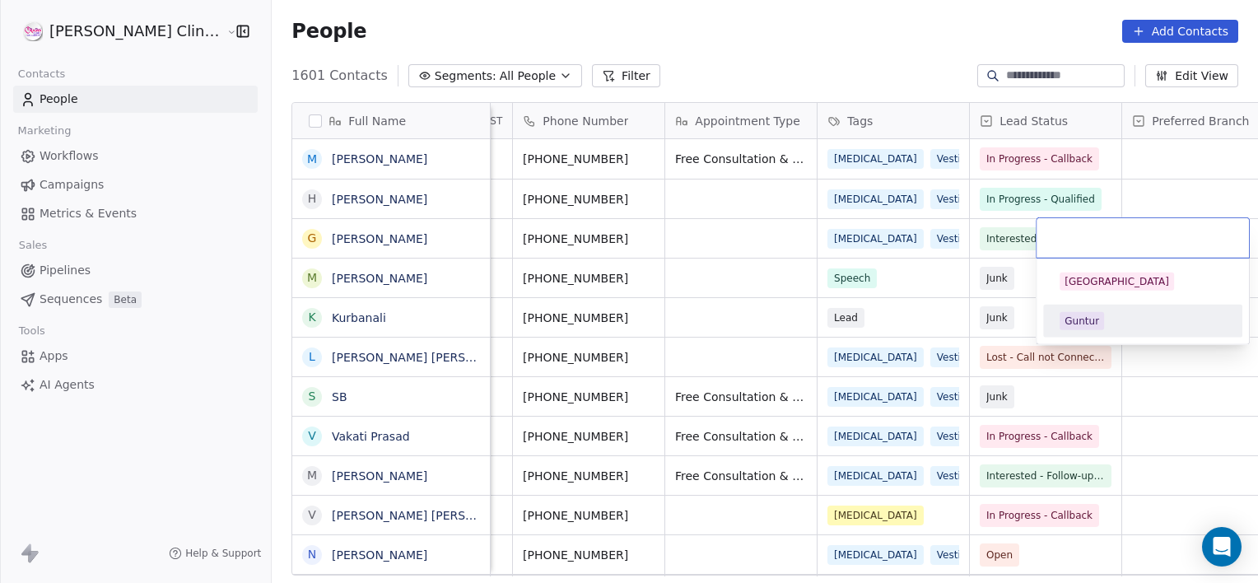
click at [1074, 315] on div "Guntur" at bounding box center [1081, 321] width 35 height 15
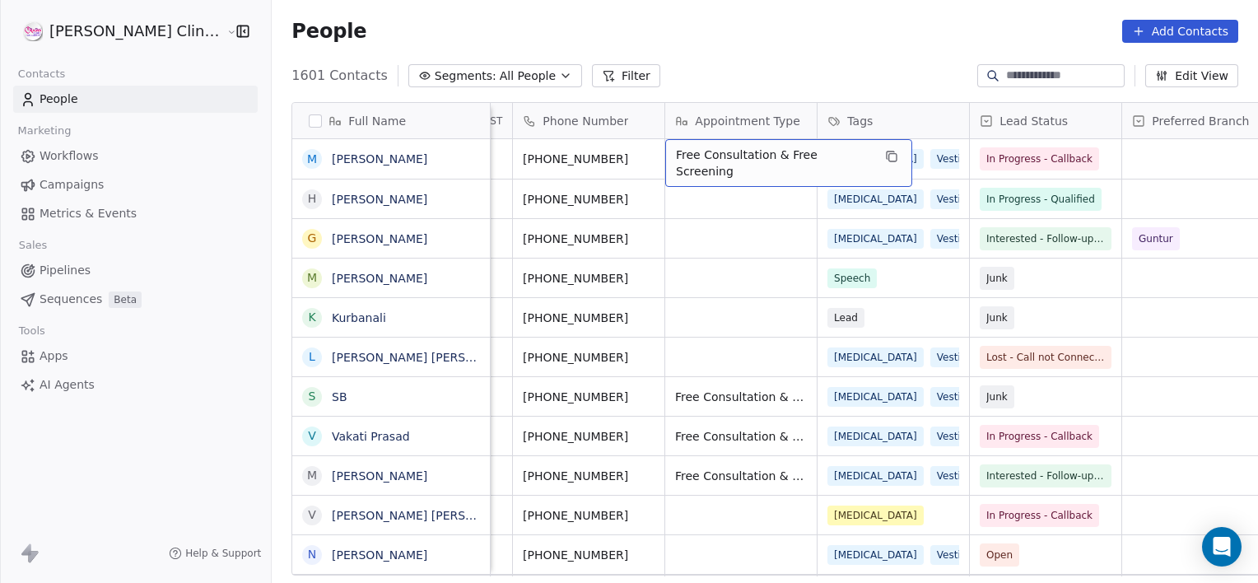
scroll to position [0, 0]
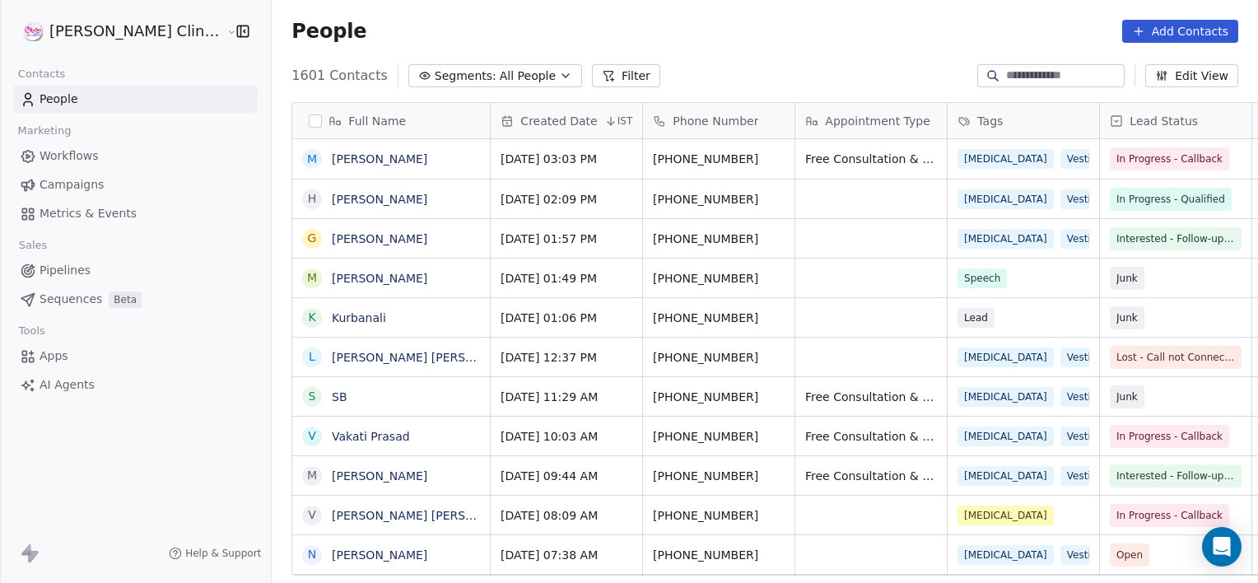
click at [332, 158] on link "[PERSON_NAME]" at bounding box center [379, 158] width 95 height 13
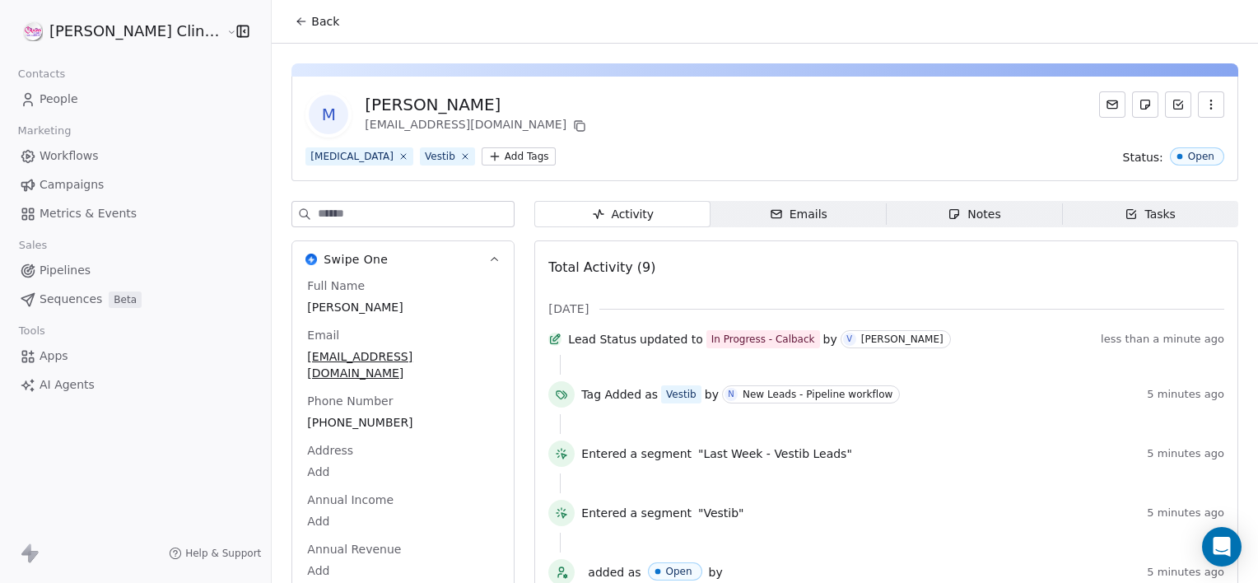
click at [960, 223] on span "Notes Notes" at bounding box center [974, 214] width 176 height 26
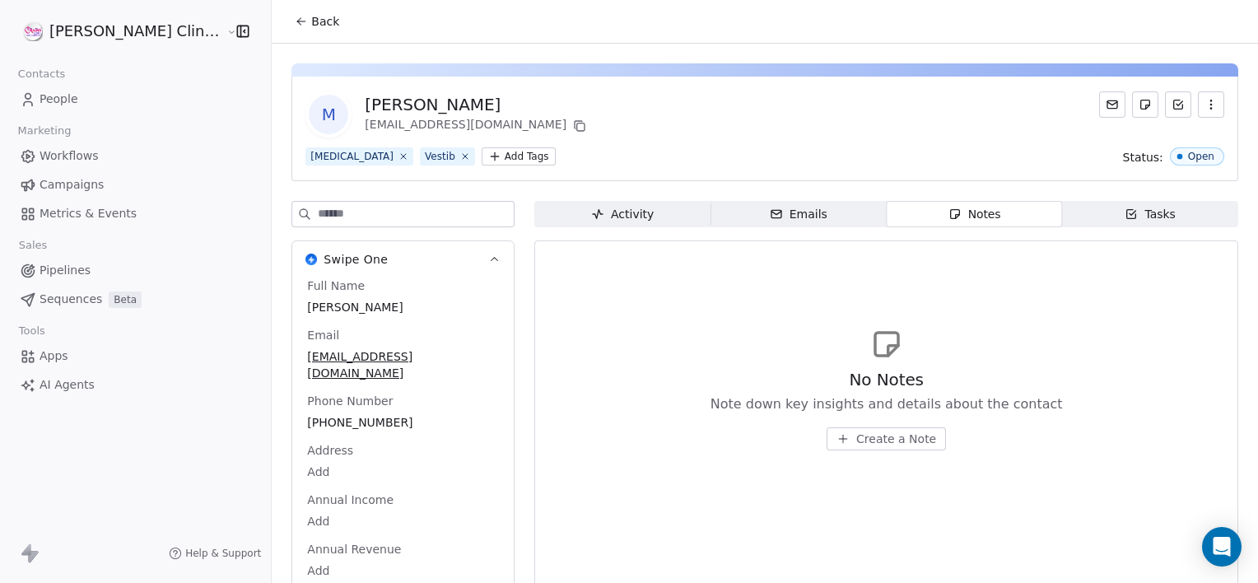
click at [856, 441] on span "Create a Note" at bounding box center [896, 438] width 80 height 16
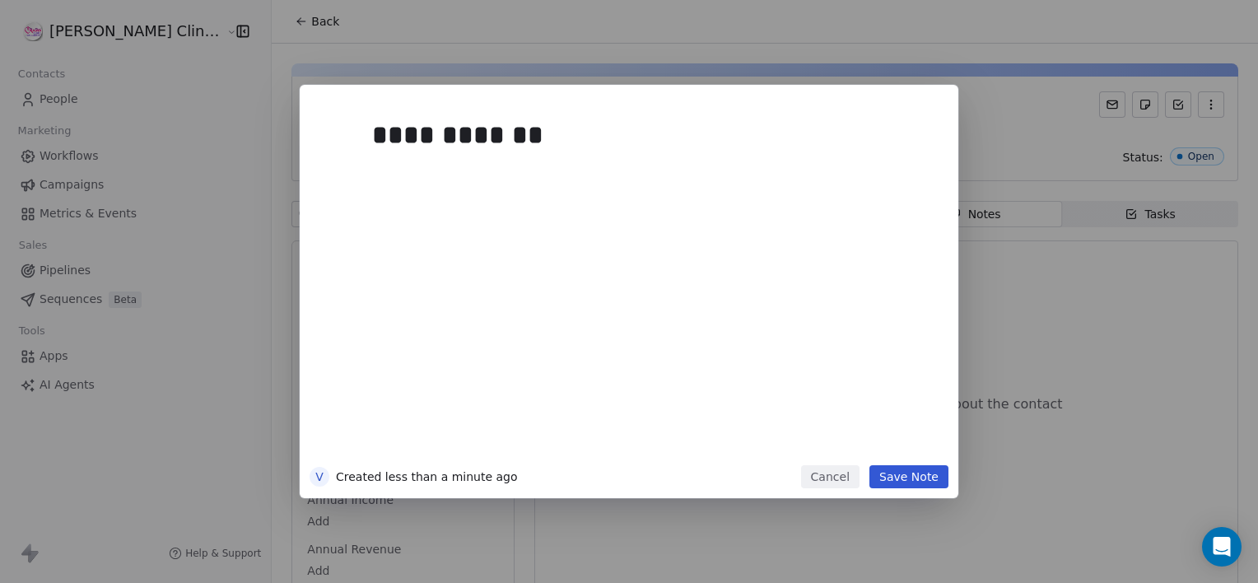
click at [922, 479] on button "Save Note" at bounding box center [908, 476] width 79 height 23
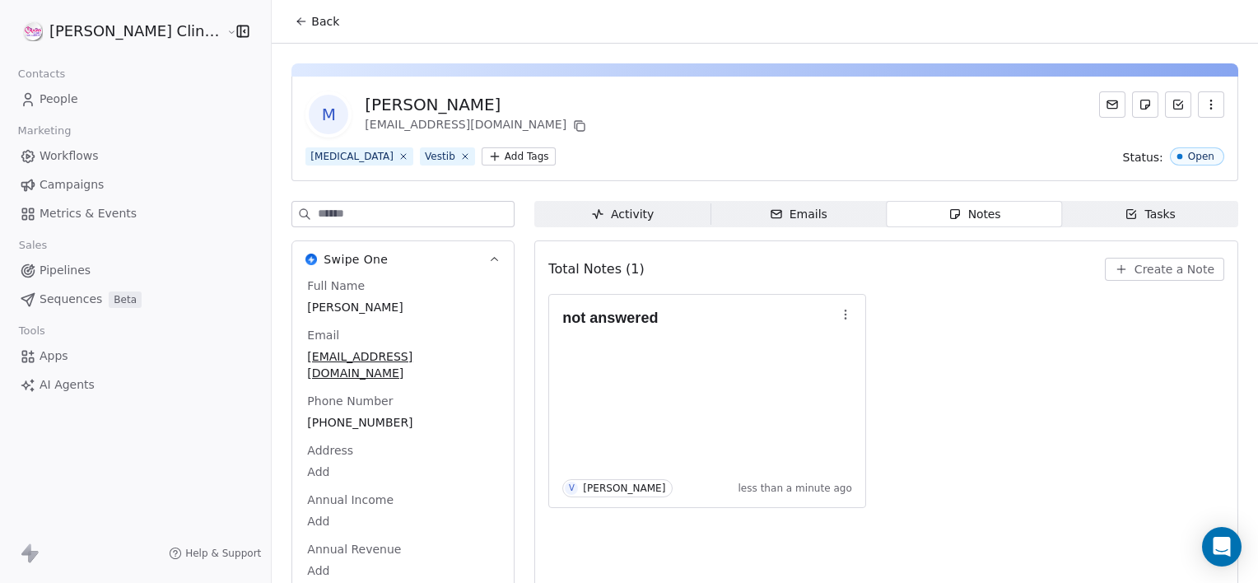
click at [285, 22] on button "Back" at bounding box center [317, 22] width 64 height 30
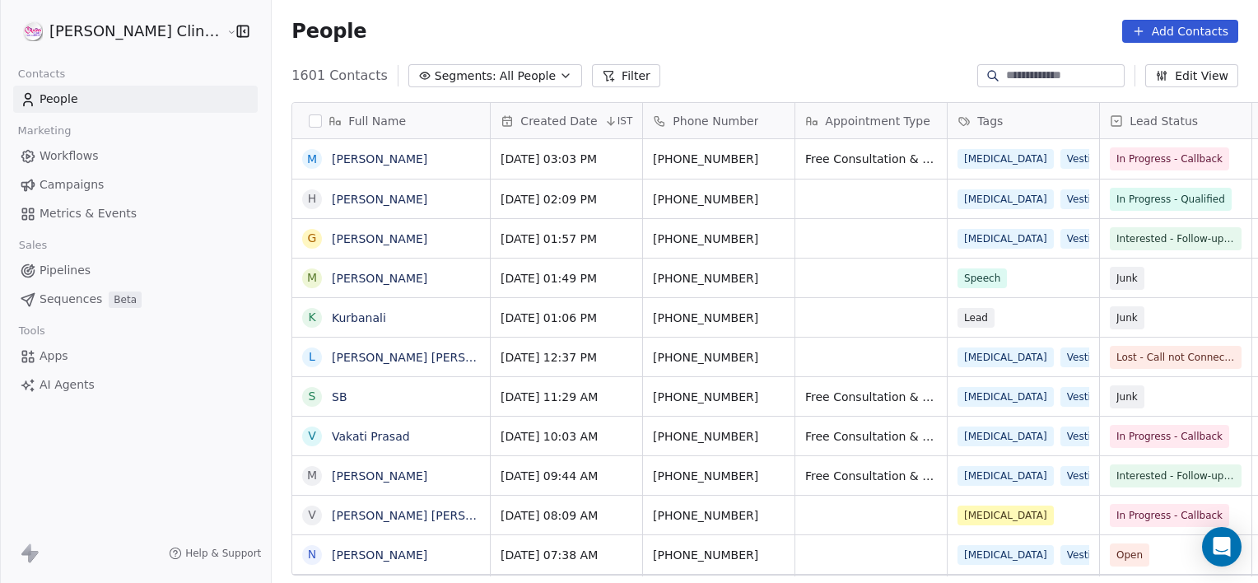
scroll to position [500, 1022]
click at [421, 86] on button "Segments: All People" at bounding box center [495, 75] width 174 height 23
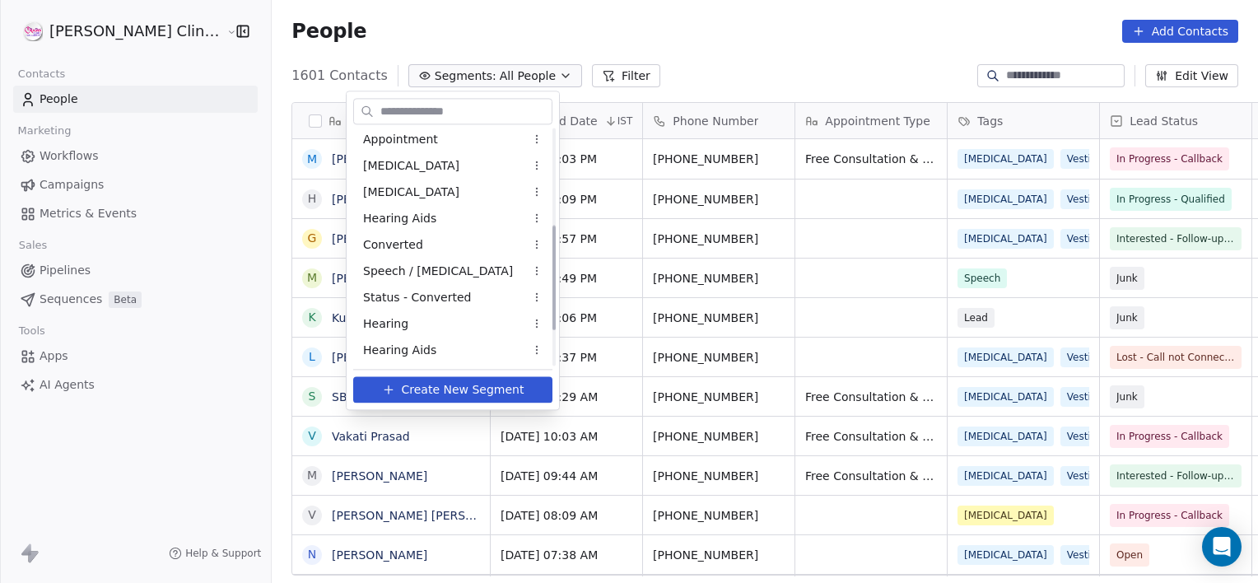
scroll to position [295, 0]
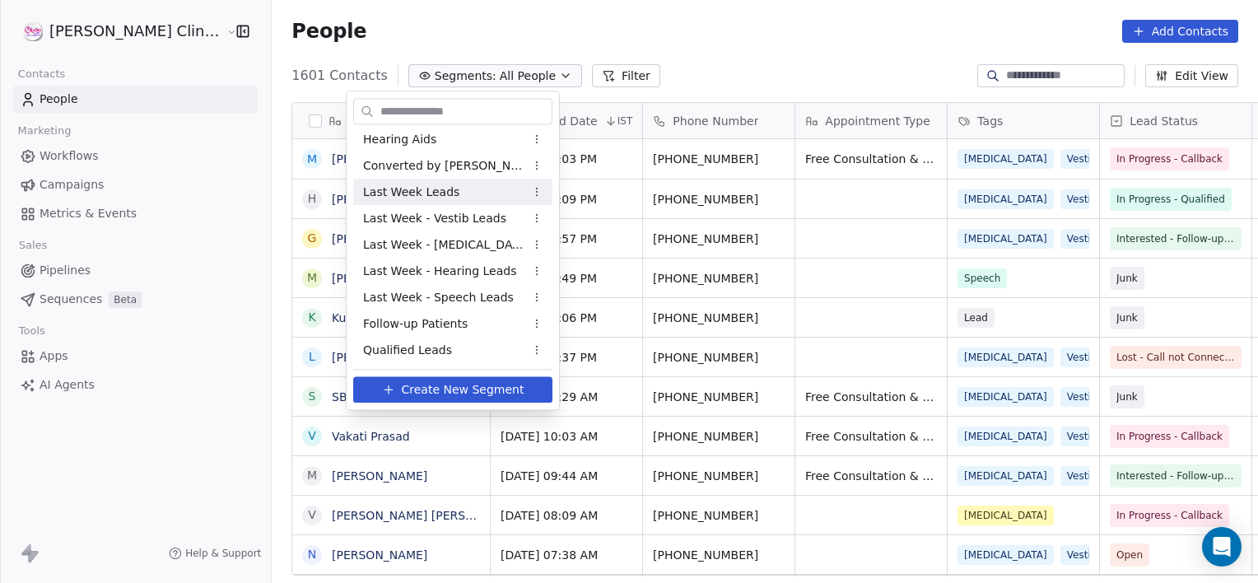
click at [434, 198] on span "Last Week Leads" at bounding box center [411, 192] width 96 height 17
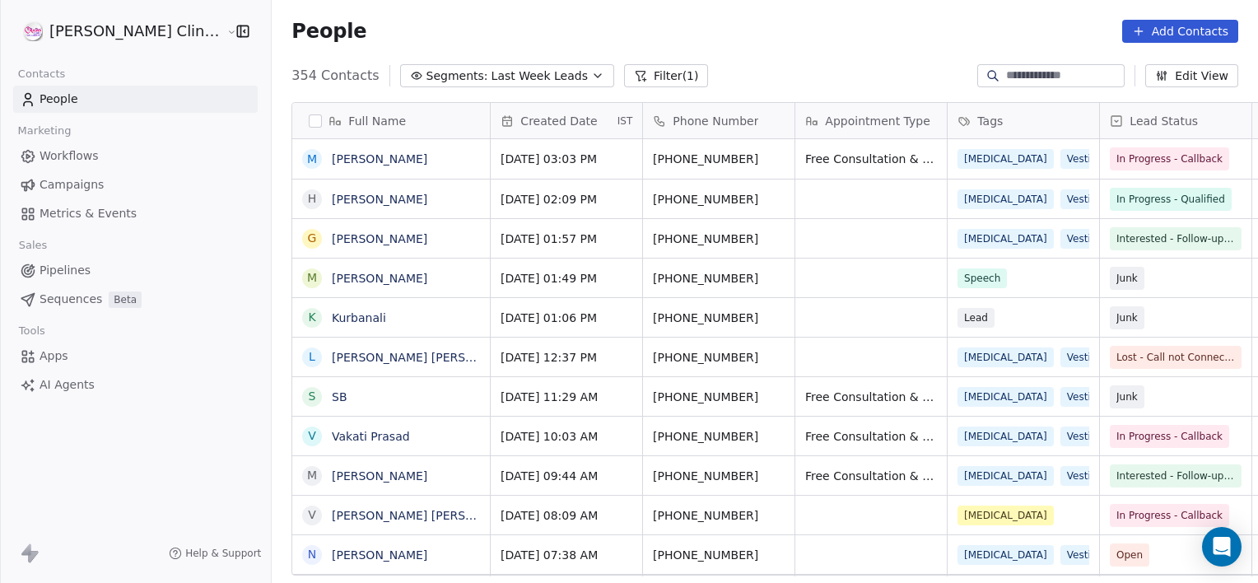
scroll to position [500, 1022]
click at [624, 86] on button "Filter (1)" at bounding box center [666, 75] width 85 height 23
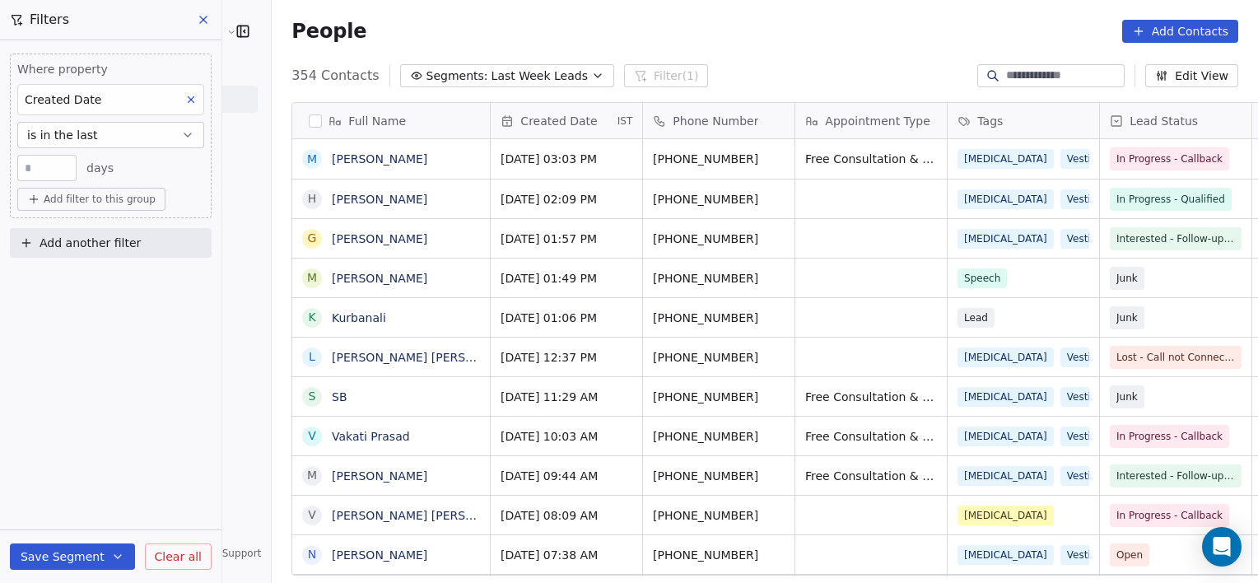
click at [36, 167] on input "*" at bounding box center [46, 168] width 51 height 12
type input "*"
click at [182, 548] on span "Clear all" at bounding box center [178, 556] width 47 height 17
